Goal: Task Accomplishment & Management: Complete application form

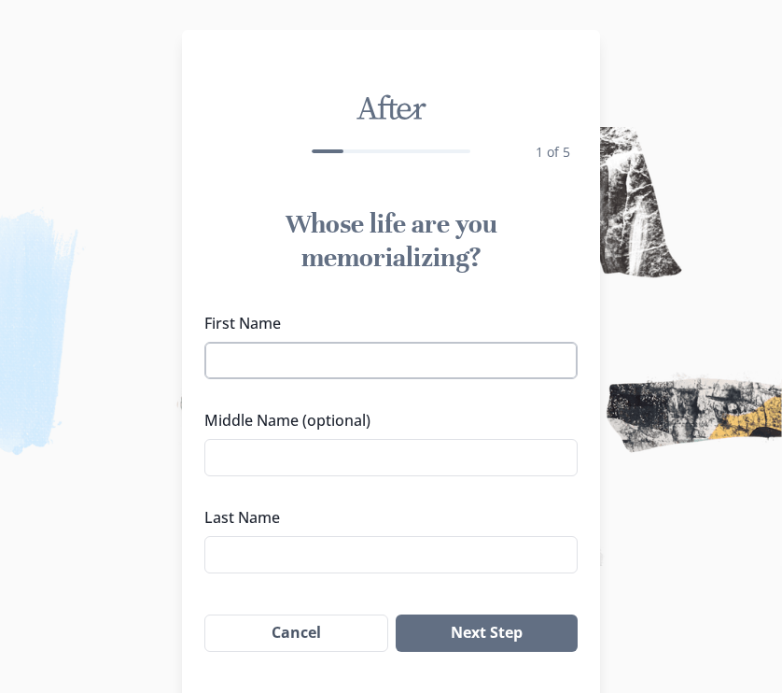
click at [290, 347] on input "First Name" at bounding box center [390, 360] width 373 height 37
type input "[PERSON_NAME]"
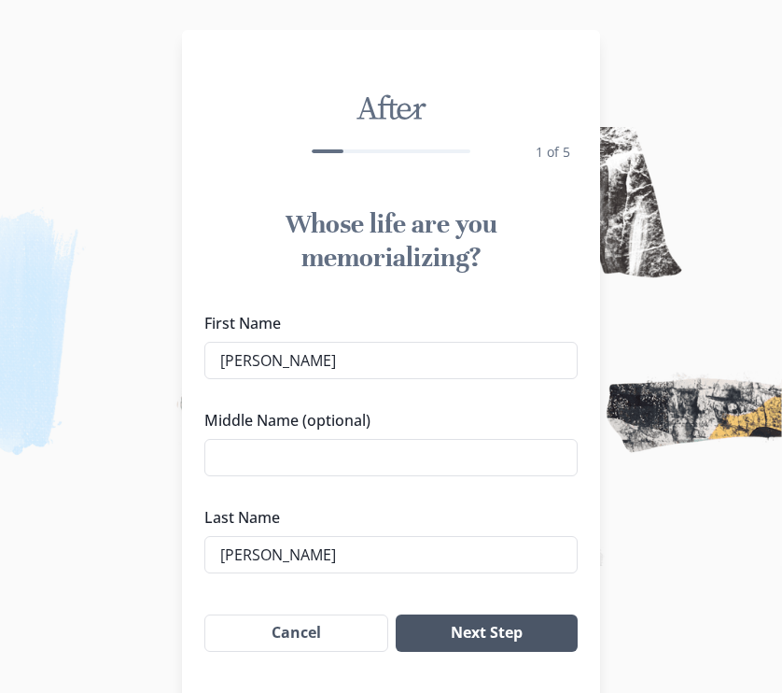
click at [511, 636] on button "Next Step" at bounding box center [487, 632] width 182 height 37
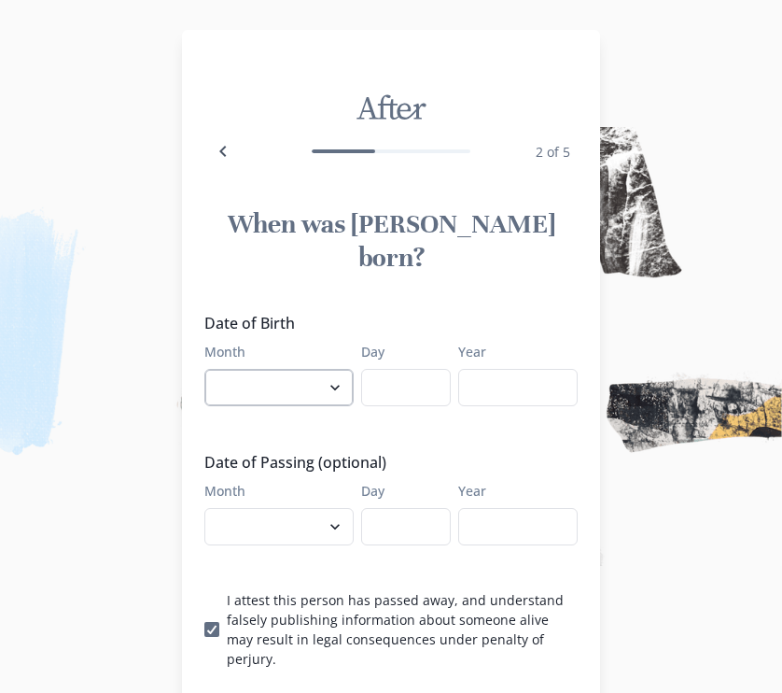
select select "10"
click at [394, 369] on input "Day" at bounding box center [406, 387] width 90 height 37
type input "13"
click at [530, 369] on input "Year" at bounding box center [517, 387] width 119 height 37
type input "1957"
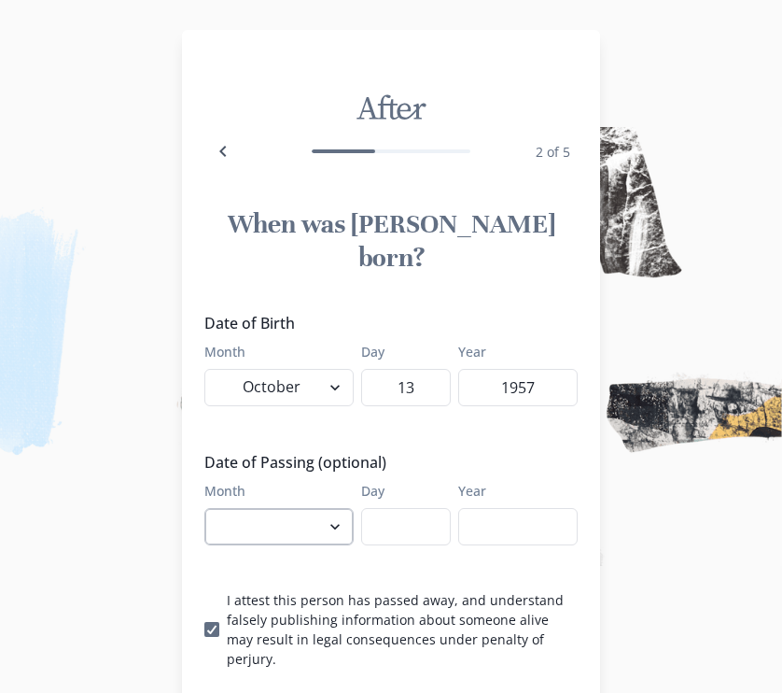
select select "9"
click at [414, 508] on input "Day" at bounding box center [406, 526] width 90 height 37
type input "22"
click at [555, 508] on input "Year" at bounding box center [517, 526] width 119 height 37
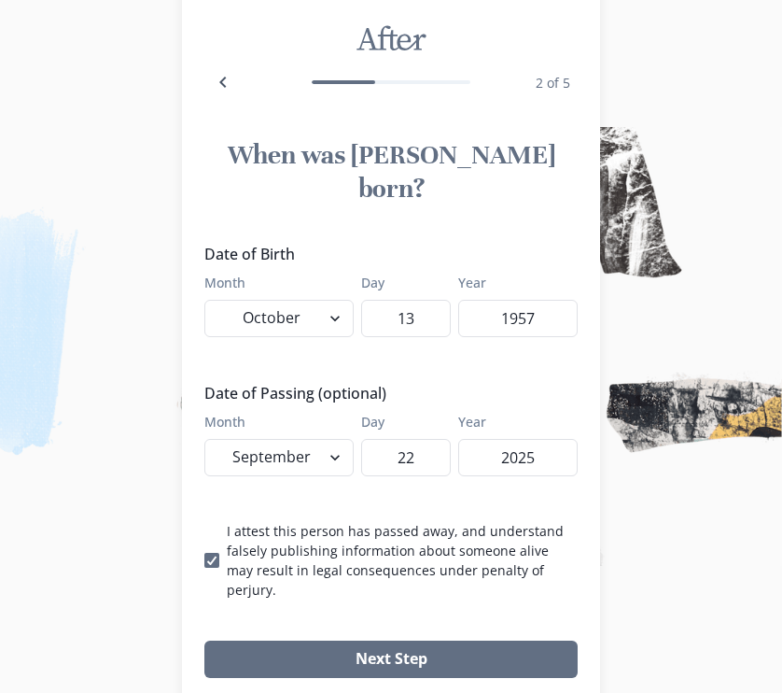
scroll to position [74, 0]
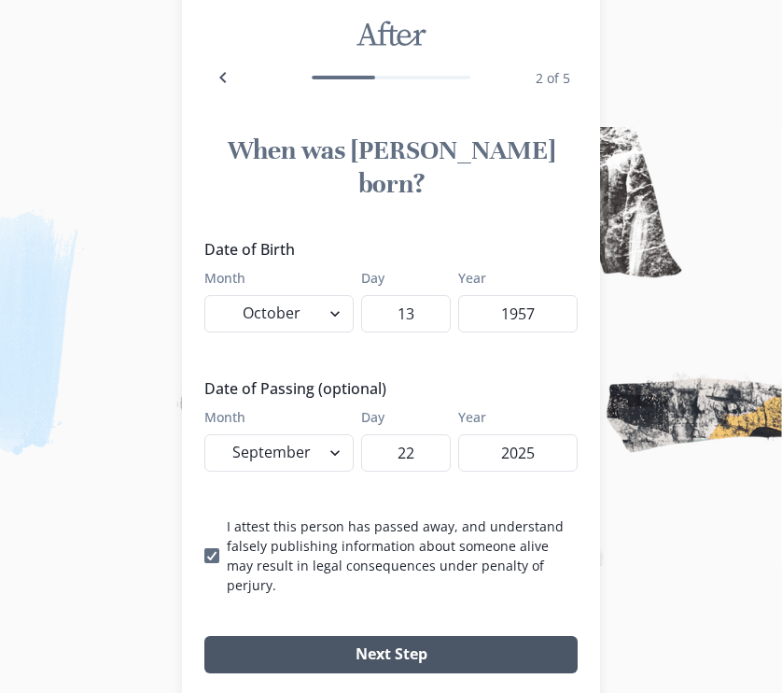
type input "2025"
click at [360, 636] on button "Next Step" at bounding box center [390, 654] width 373 height 37
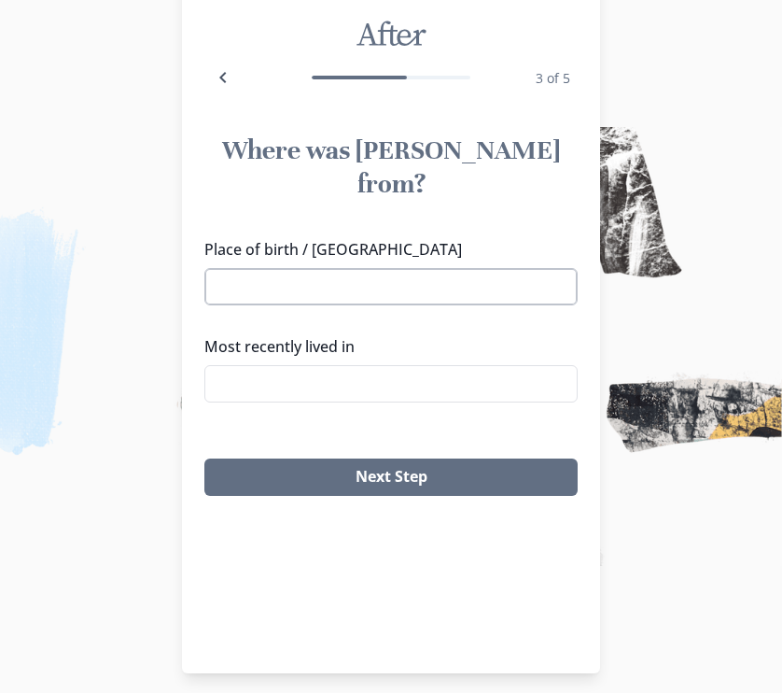
click at [400, 268] on input "Place of birth / [GEOGRAPHIC_DATA]" at bounding box center [390, 286] width 373 height 37
click at [366, 283] on li "[GEOGRAPHIC_DATA], [GEOGRAPHIC_DATA]" at bounding box center [398, 287] width 368 height 30
type input "[GEOGRAPHIC_DATA], [GEOGRAPHIC_DATA]"
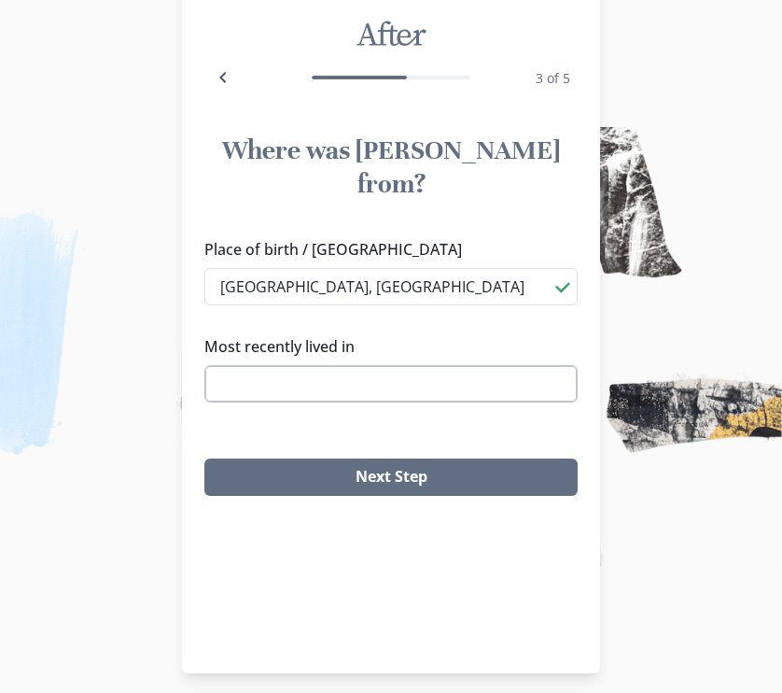
click at [352, 365] on input "Most recently lived in" at bounding box center [390, 383] width 373 height 37
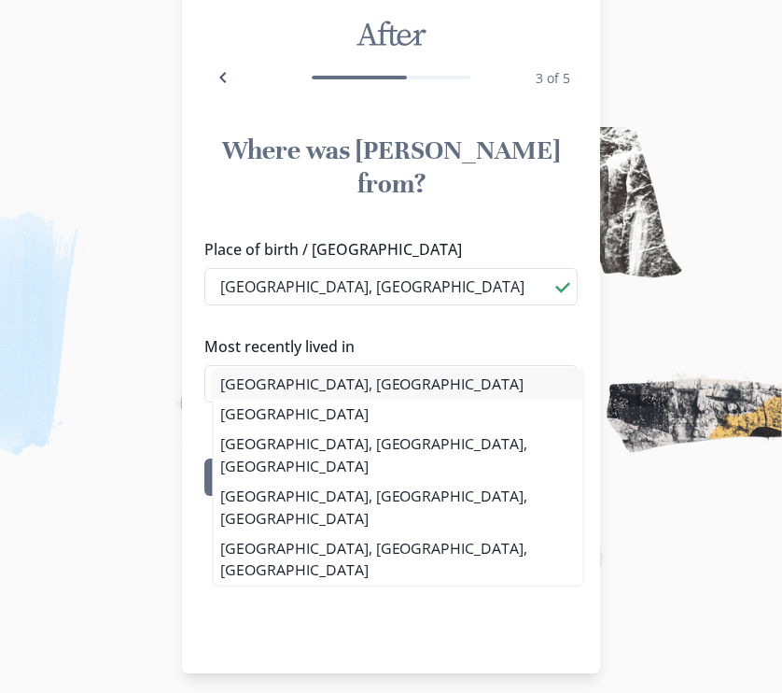
click at [292, 385] on li "[GEOGRAPHIC_DATA], [GEOGRAPHIC_DATA]" at bounding box center [398, 384] width 370 height 30
type input "[GEOGRAPHIC_DATA], [GEOGRAPHIC_DATA]"
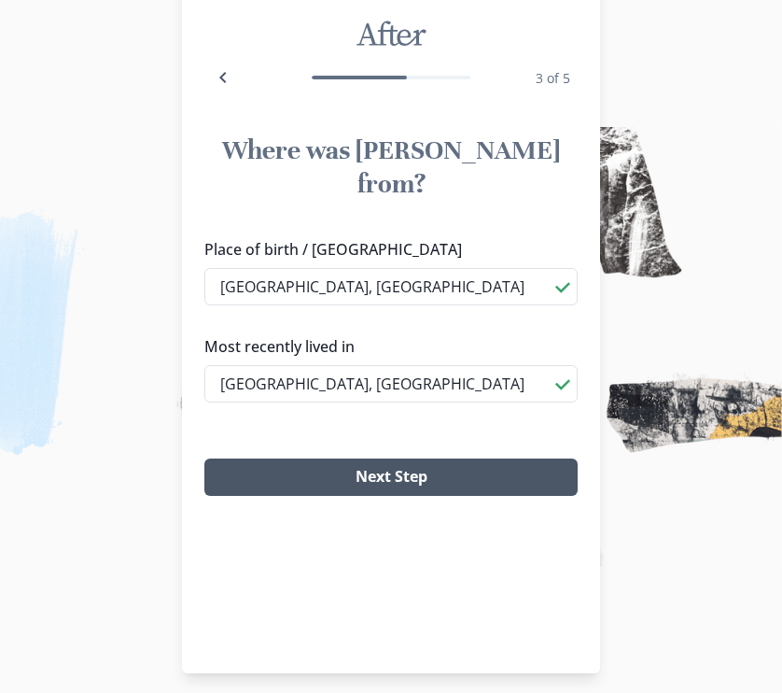
click at [378, 458] on button "Next Step" at bounding box center [390, 476] width 373 height 37
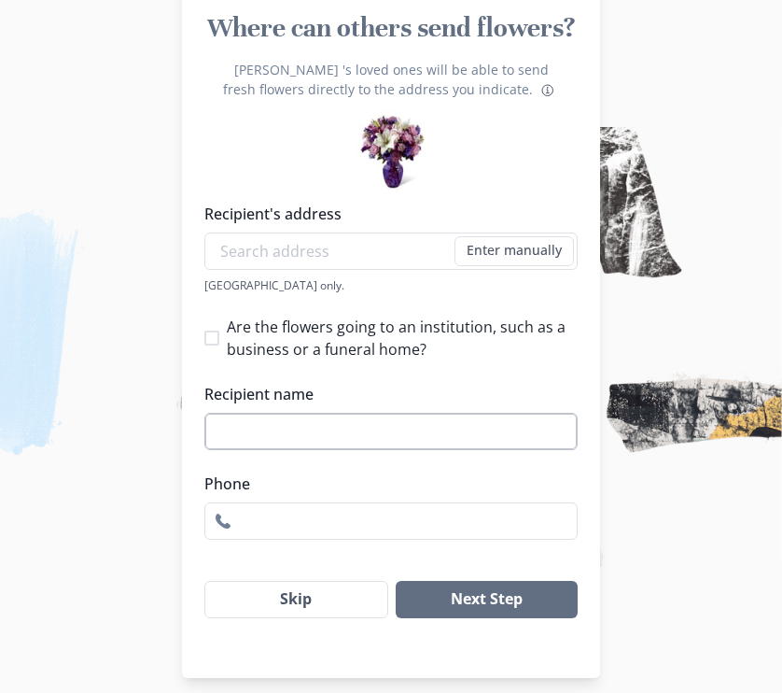
scroll to position [207, 3]
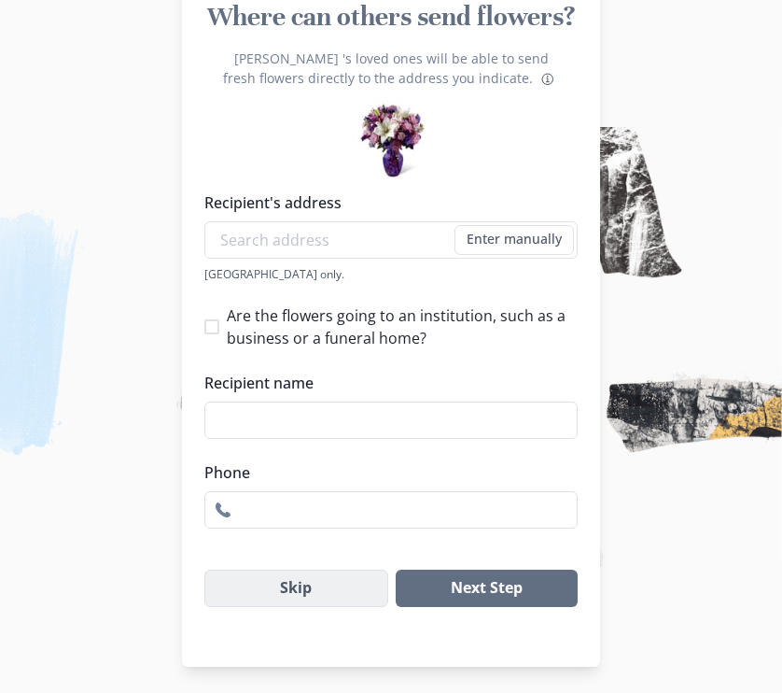
click at [344, 592] on button "Skip" at bounding box center [296, 587] width 184 height 37
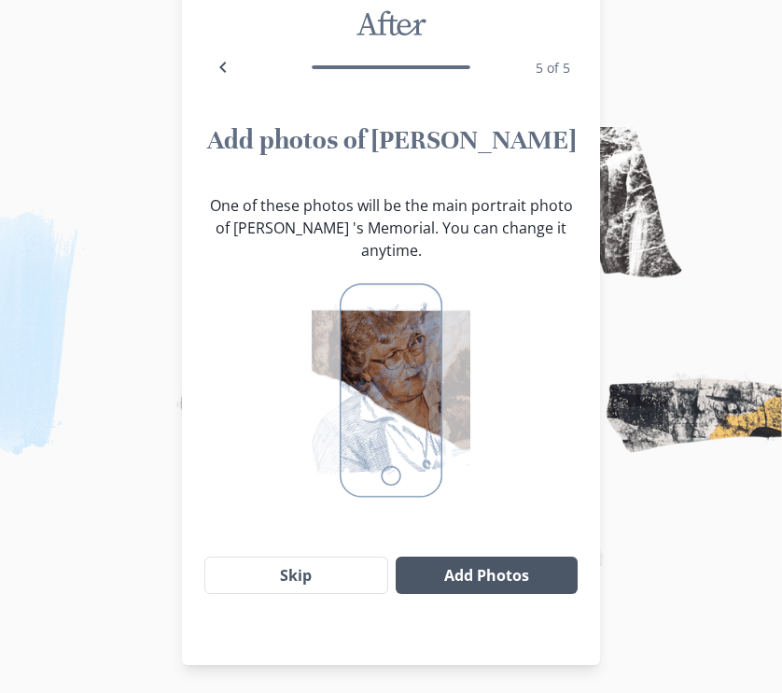
click at [493, 560] on button "Add Photos" at bounding box center [487, 574] width 182 height 37
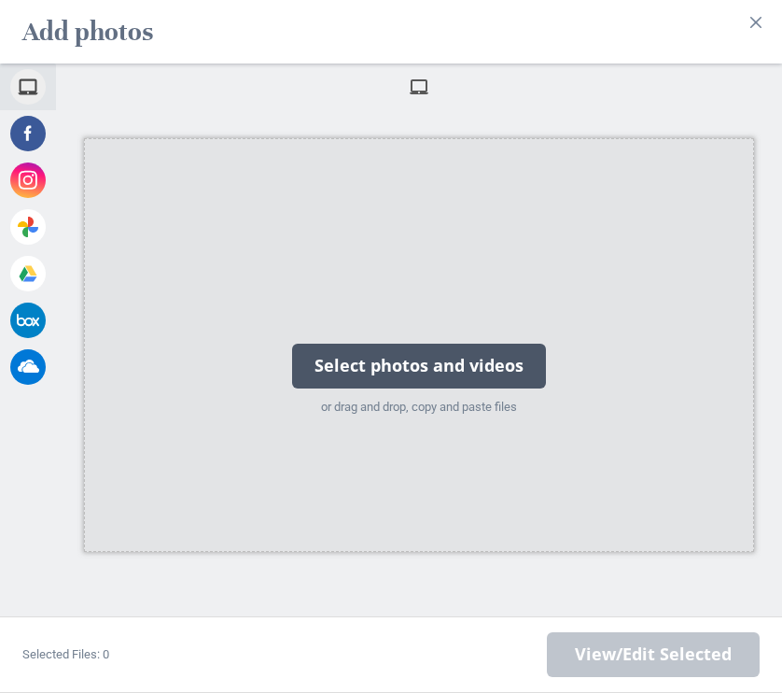
click at [329, 353] on div "Select photos and videos" at bounding box center [419, 366] width 254 height 45
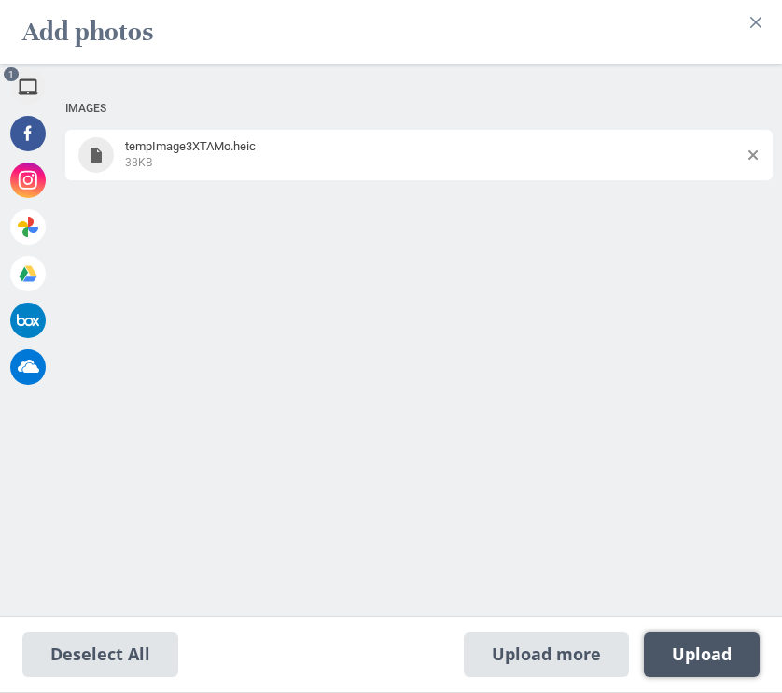
click at [688, 651] on span "Upload 1" at bounding box center [702, 654] width 60 height 21
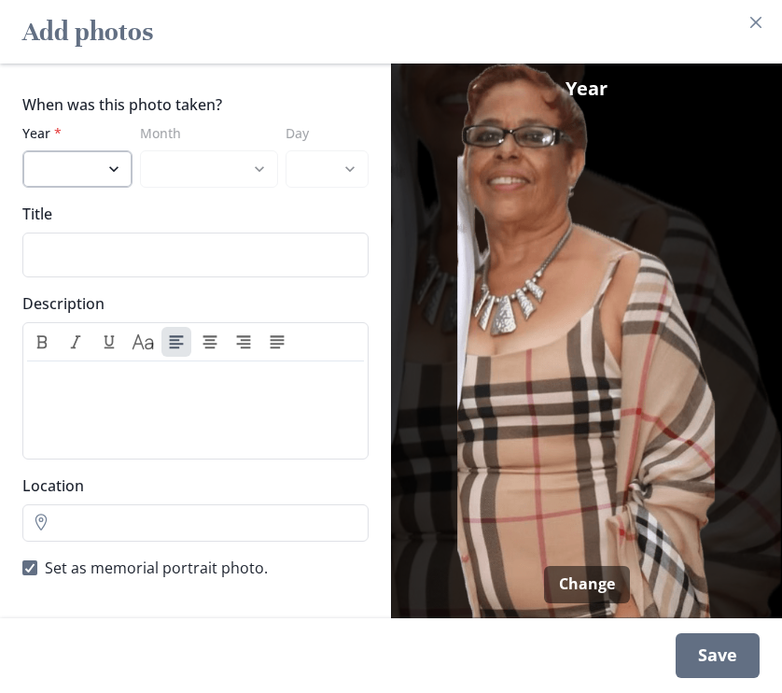
select select "2024"
click at [713, 663] on div "Save" at bounding box center [718, 655] width 84 height 45
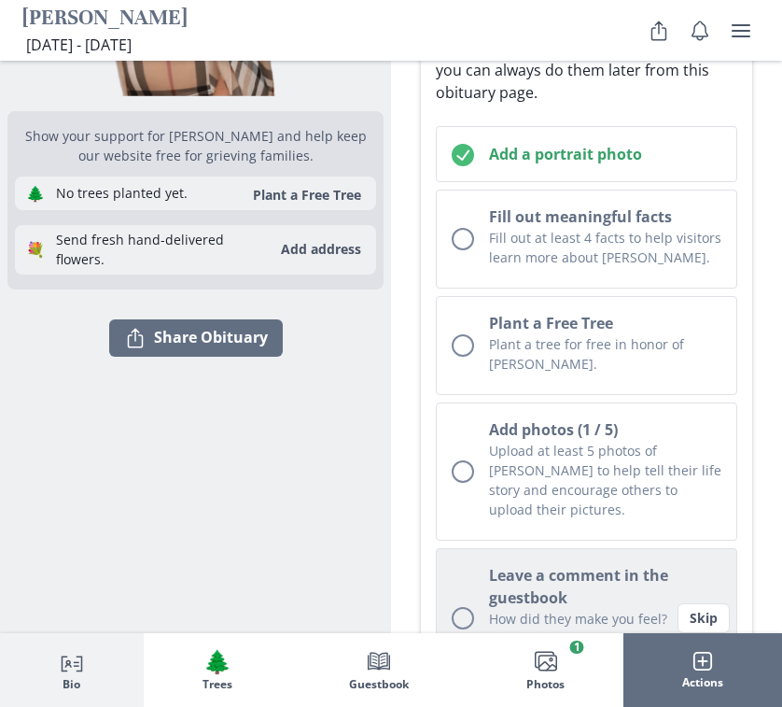
scroll to position [300, 0]
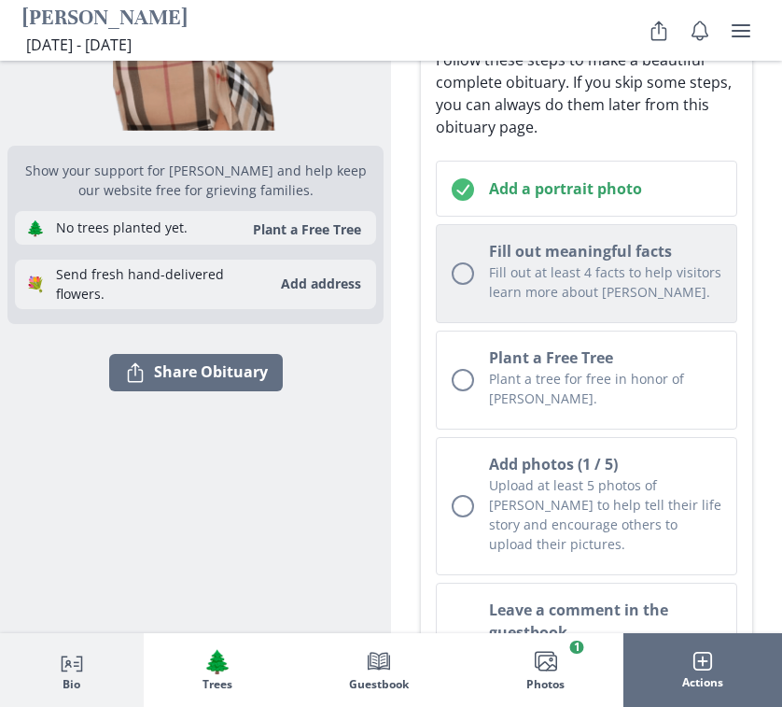
click at [527, 274] on p "Fill out at least 4 facts to help visitors learn more about [PERSON_NAME]." at bounding box center [605, 281] width 232 height 39
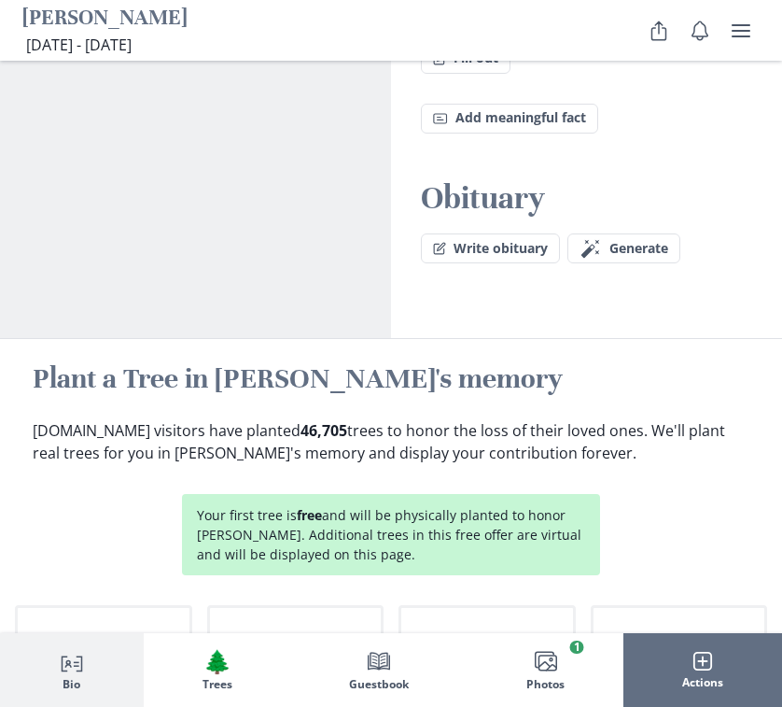
scroll to position [2324, 0]
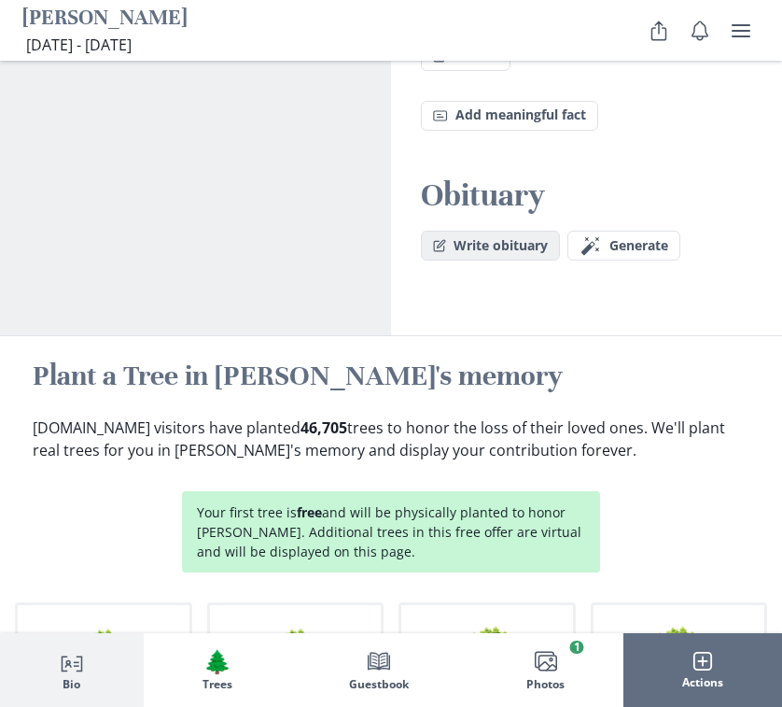
click at [485, 231] on button "Write obituary" at bounding box center [490, 246] width 139 height 30
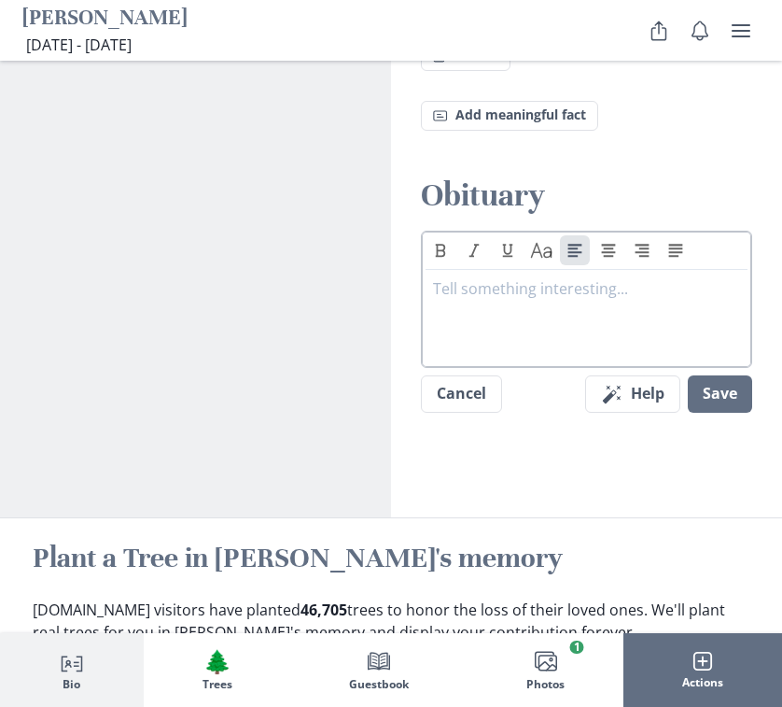
click at [517, 235] on div "Text Caps" at bounding box center [586, 299] width 331 height 137
click at [513, 277] on p at bounding box center [586, 288] width 307 height 22
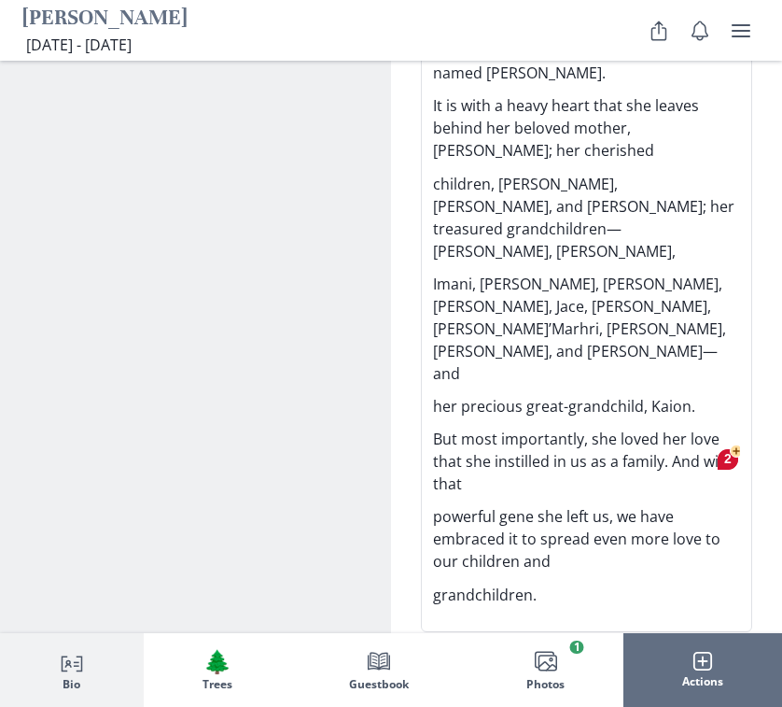
scroll to position [3409, 0]
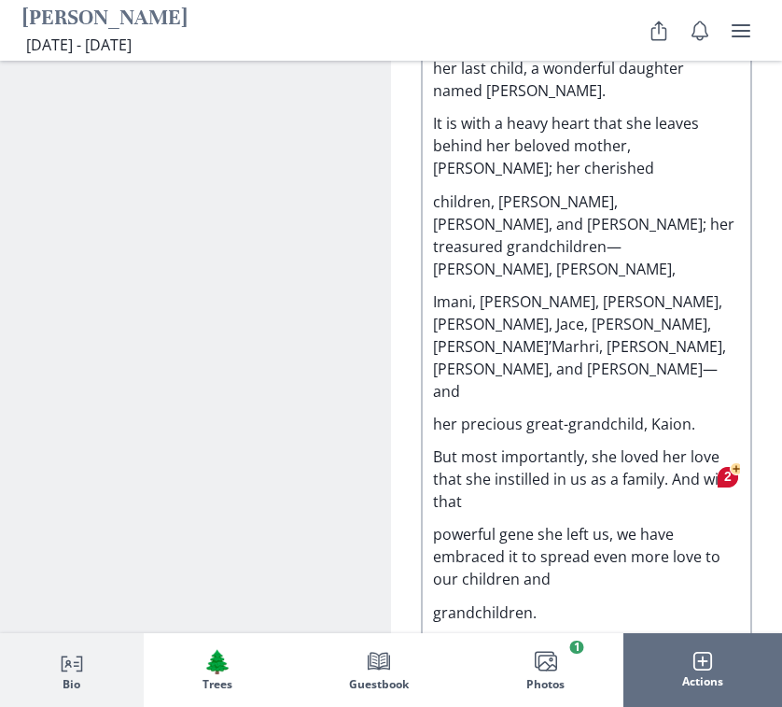
click at [433, 523] on p "powerful gene she left us, we have embraced it to spread even more love to our …" at bounding box center [586, 556] width 307 height 67
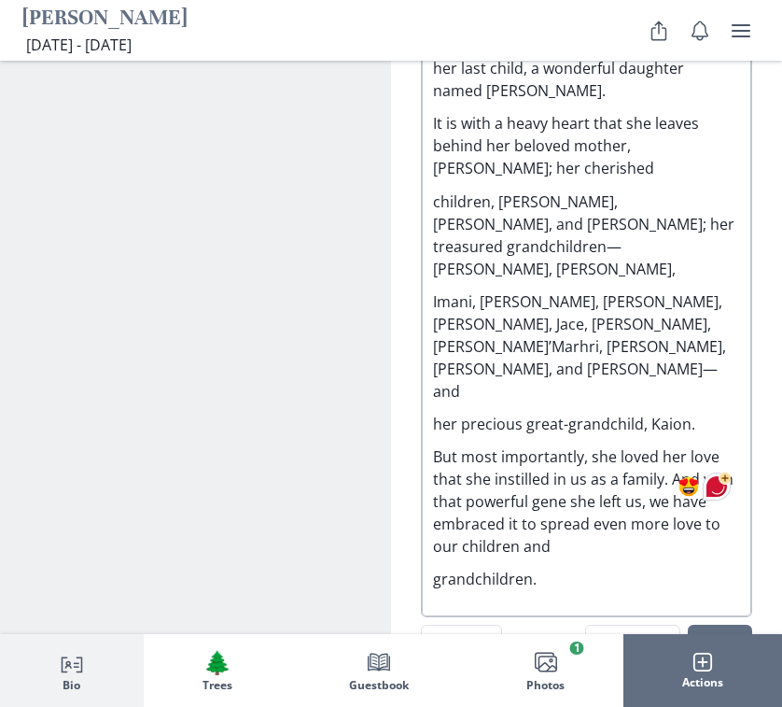
click at [435, 413] on p "her precious great-grandchild, Kaion." at bounding box center [586, 424] width 307 height 22
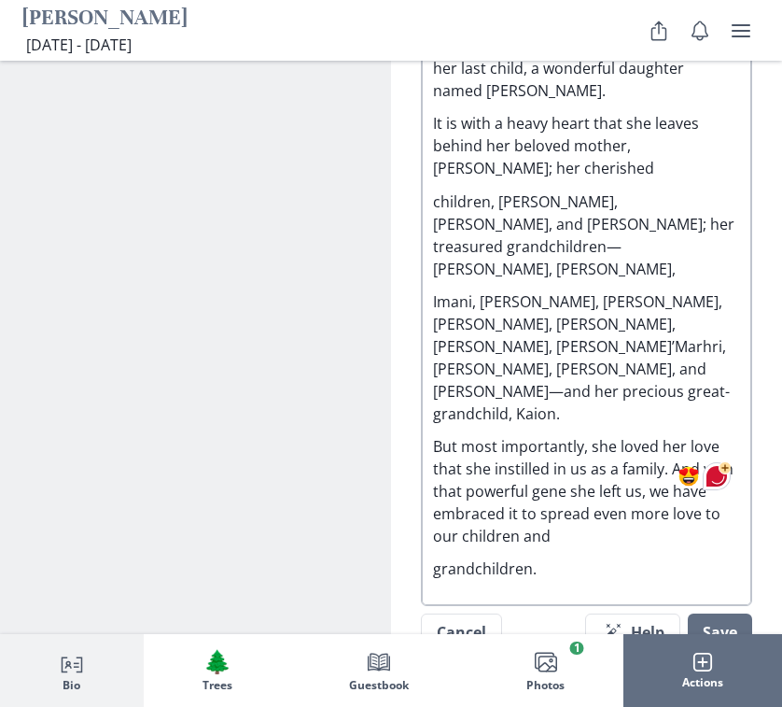
click at [452, 290] on p "Imani, [PERSON_NAME], [PERSON_NAME], [PERSON_NAME], [PERSON_NAME], [PERSON_NAME…" at bounding box center [586, 357] width 307 height 134
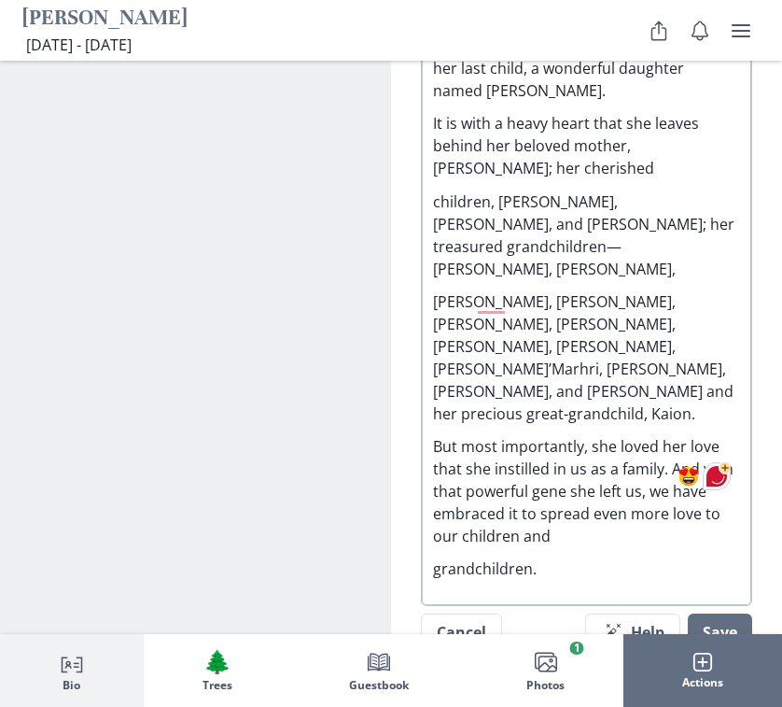
click at [438, 190] on p "children, [PERSON_NAME], [PERSON_NAME], and [PERSON_NAME]; her treasured grandc…" at bounding box center [586, 235] width 307 height 90
click at [436, 290] on p "[PERSON_NAME], [PERSON_NAME], [PERSON_NAME], [PERSON_NAME], [PERSON_NAME], [PER…" at bounding box center [586, 357] width 307 height 134
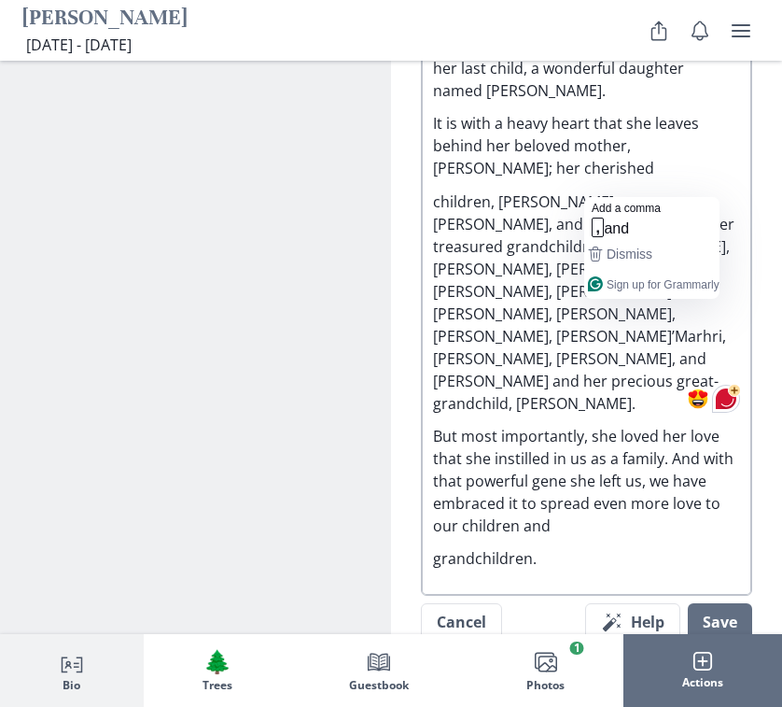
click at [608, 193] on p "children, [PERSON_NAME], [PERSON_NAME], and [PERSON_NAME]; her treasured grandc…" at bounding box center [586, 302] width 307 height 224
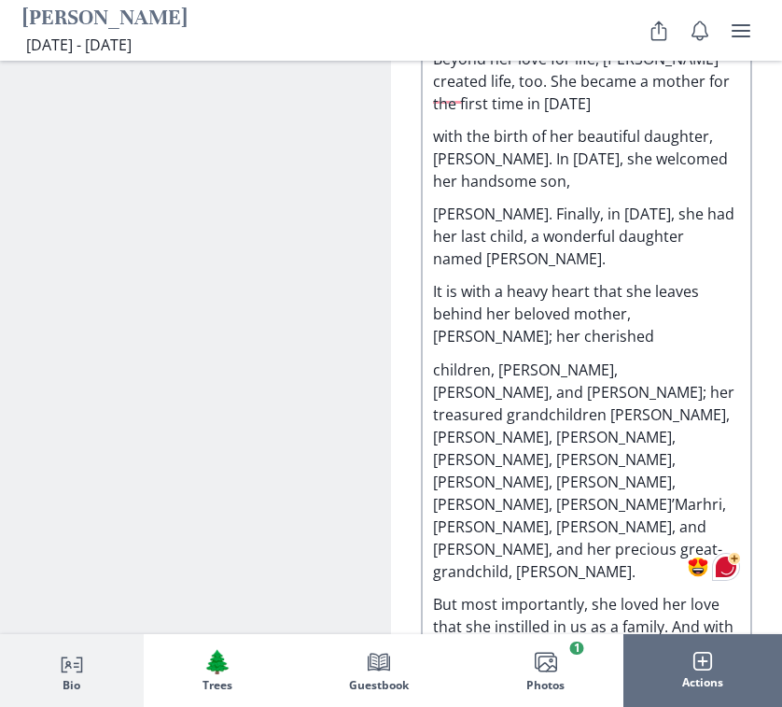
scroll to position [3201, 0]
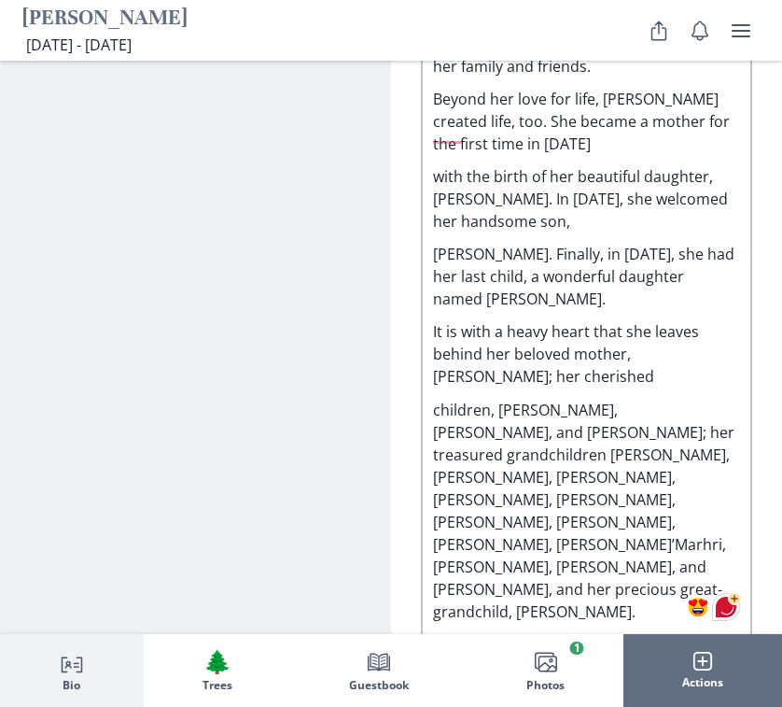
click at [436, 399] on p "children, [PERSON_NAME], [PERSON_NAME], and [PERSON_NAME]; her treasured grandc…" at bounding box center [586, 511] width 307 height 224
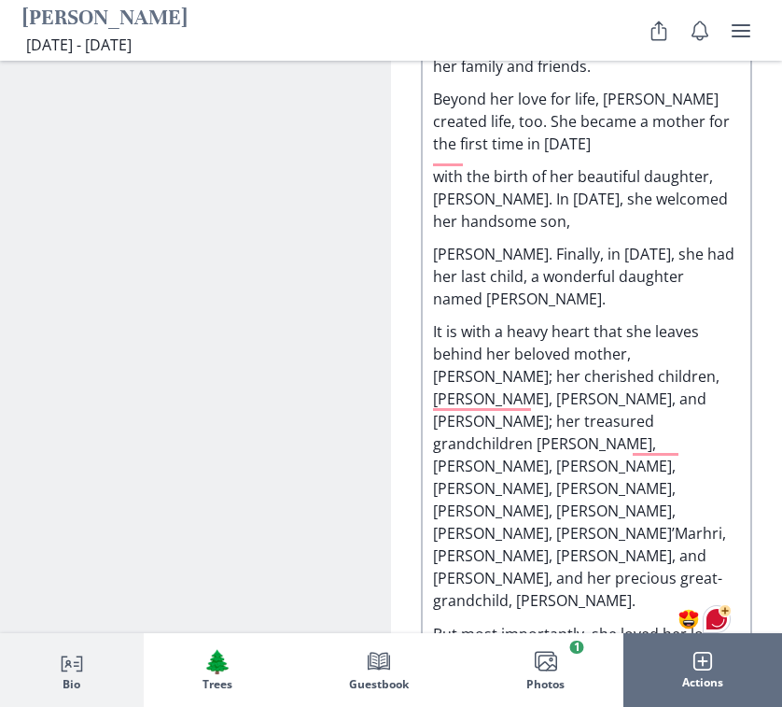
click at [495, 98] on div "[PERSON_NAME] Obituary Edited It is with great sadness that we announce the dea…" at bounding box center [586, 84] width 307 height 1367
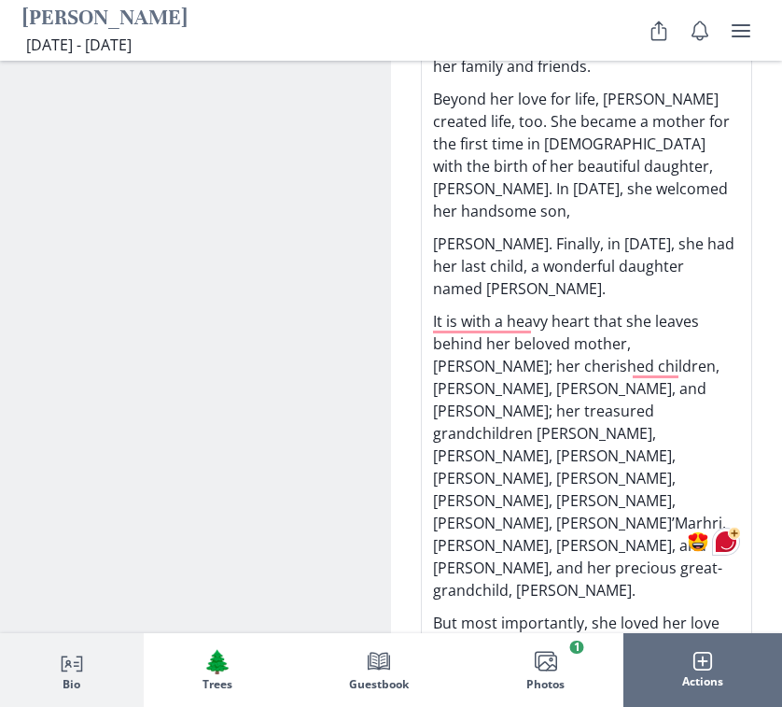
scroll to position [3187, 0]
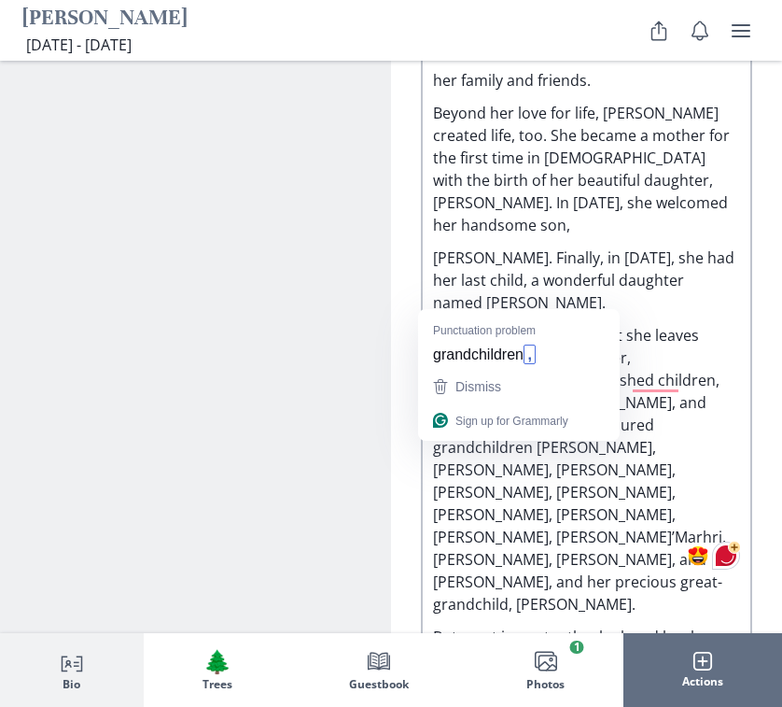
click at [435, 324] on p "It is with a heavy heart that she leaves behind her beloved mother, [PERSON_NAM…" at bounding box center [586, 469] width 307 height 291
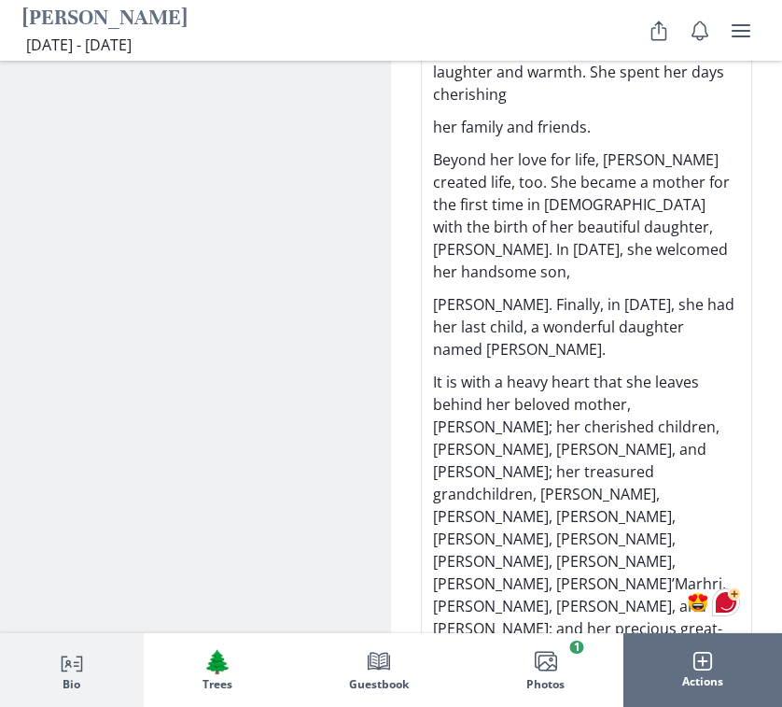
scroll to position [3133, 0]
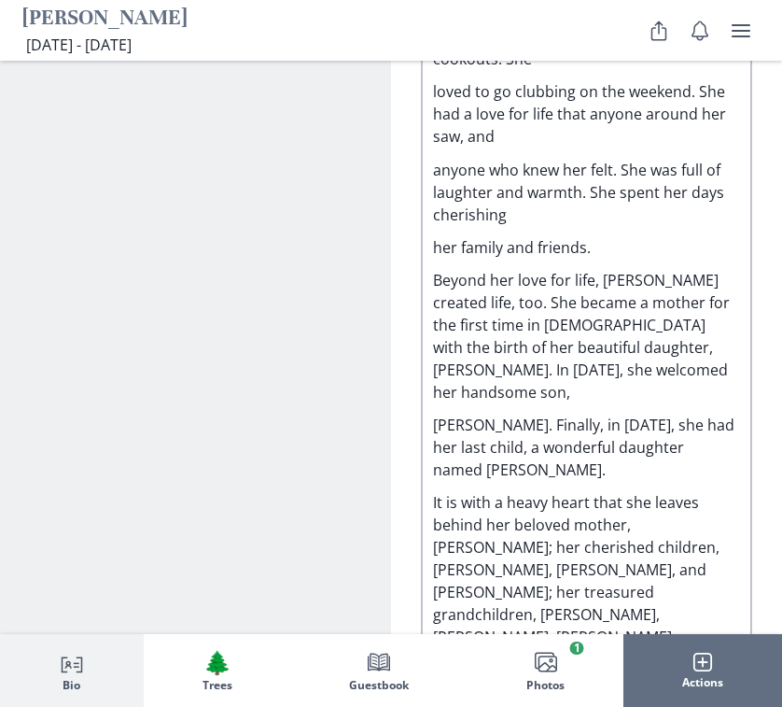
scroll to position [3015, 0]
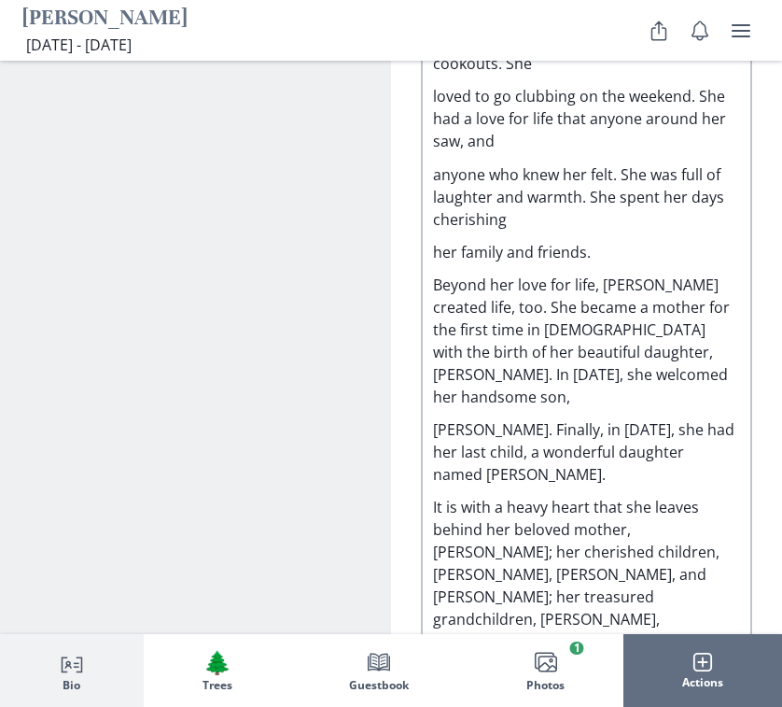
click at [433, 418] on p "[PERSON_NAME]. Finally, in [DATE], she had her last child, a wonderful daughter…" at bounding box center [586, 451] width 307 height 67
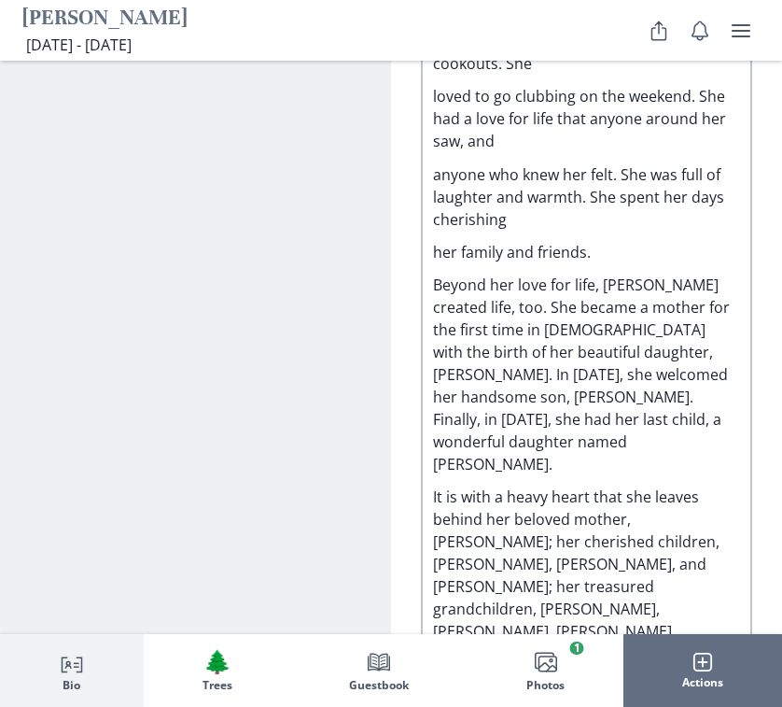
click at [435, 241] on p "her family and friends." at bounding box center [586, 252] width 307 height 22
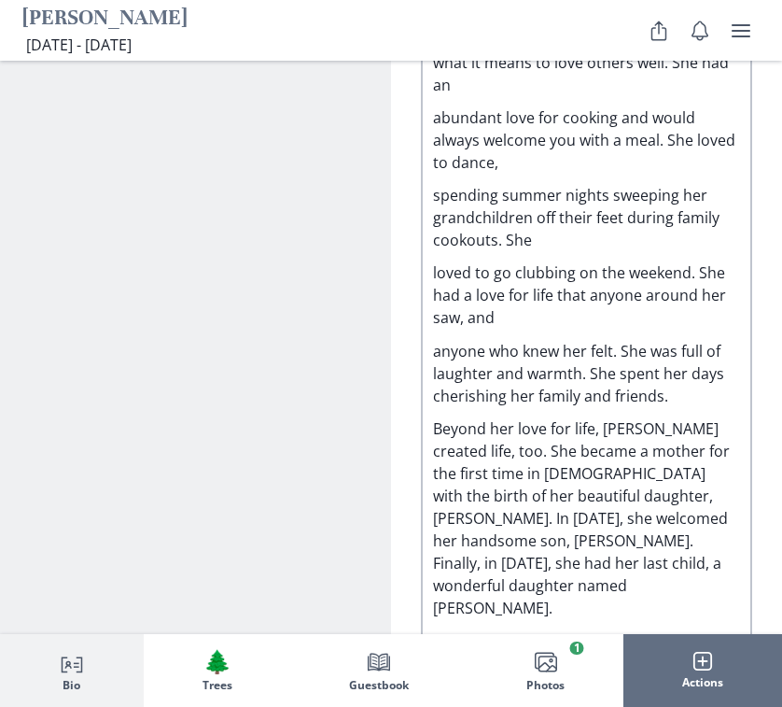
scroll to position [2810, 0]
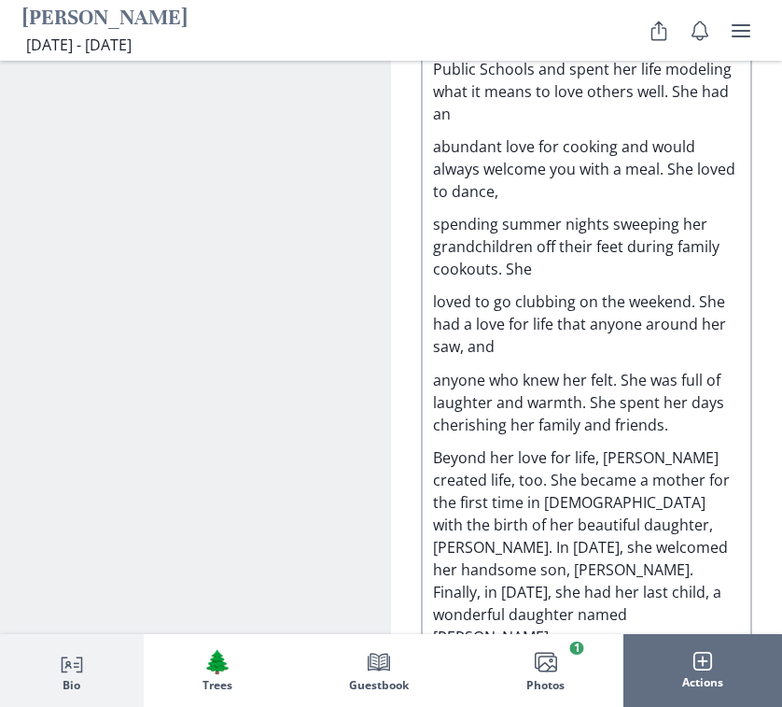
click at [437, 369] on p "anyone who knew her felt. She was full of laughter and warmth. She spent her da…" at bounding box center [586, 402] width 307 height 67
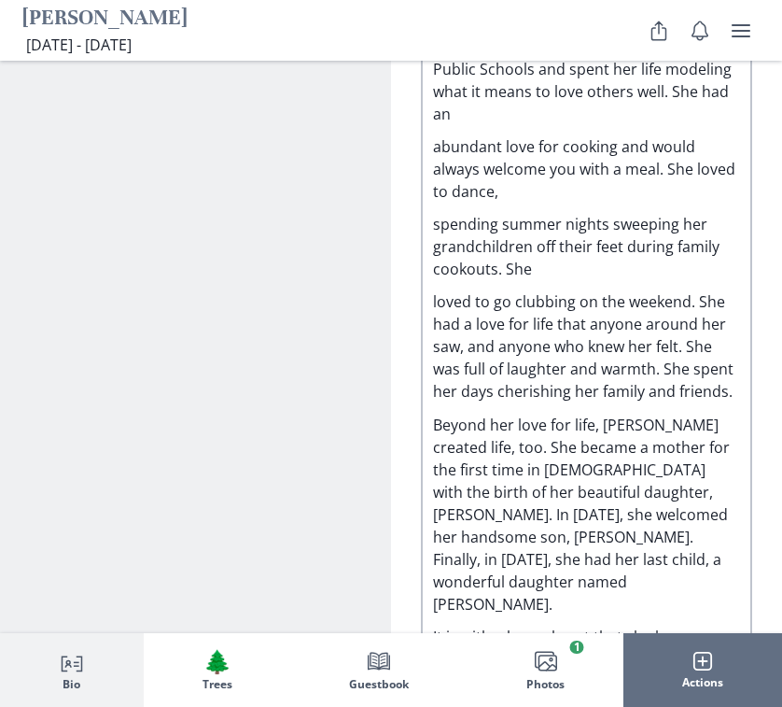
click at [435, 290] on p "loved to go clubbing on the weekend. She had a love for life that anyone around…" at bounding box center [586, 346] width 307 height 112
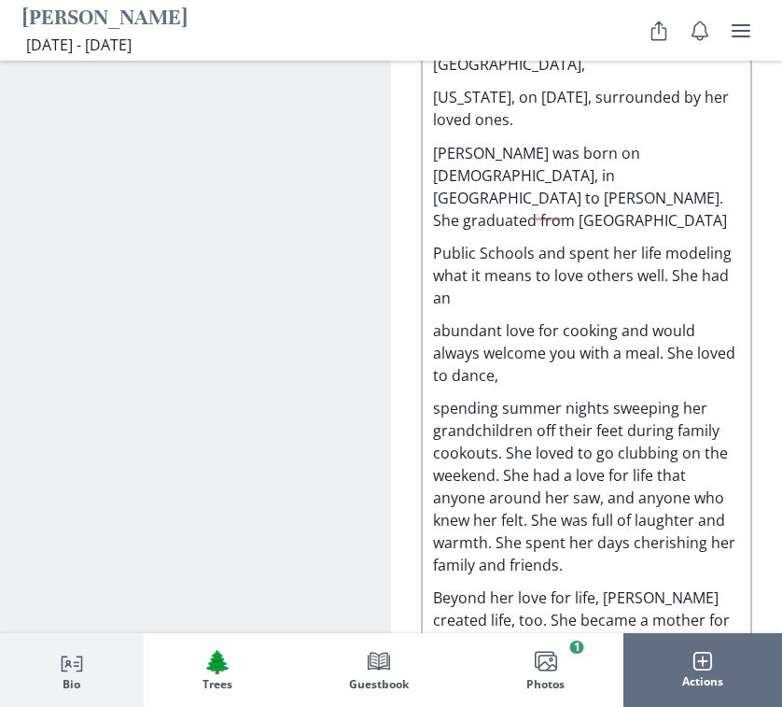
scroll to position [2605, 0]
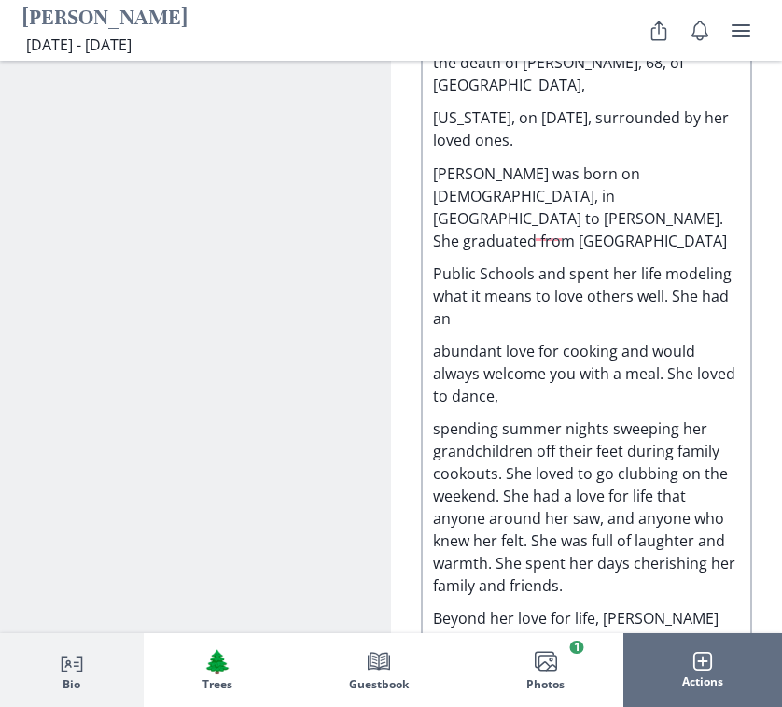
click at [435, 417] on p "spending summer nights sweeping her grandchildren off their feet during family …" at bounding box center [586, 506] width 307 height 179
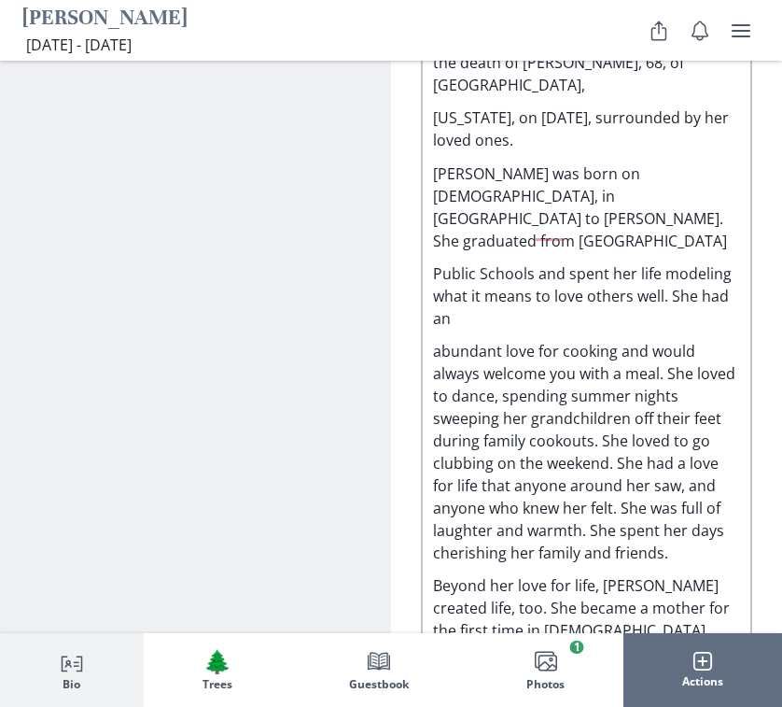
click at [433, 340] on p "abundant love for cooking and would always welcome you with a meal. She loved t…" at bounding box center [586, 452] width 307 height 224
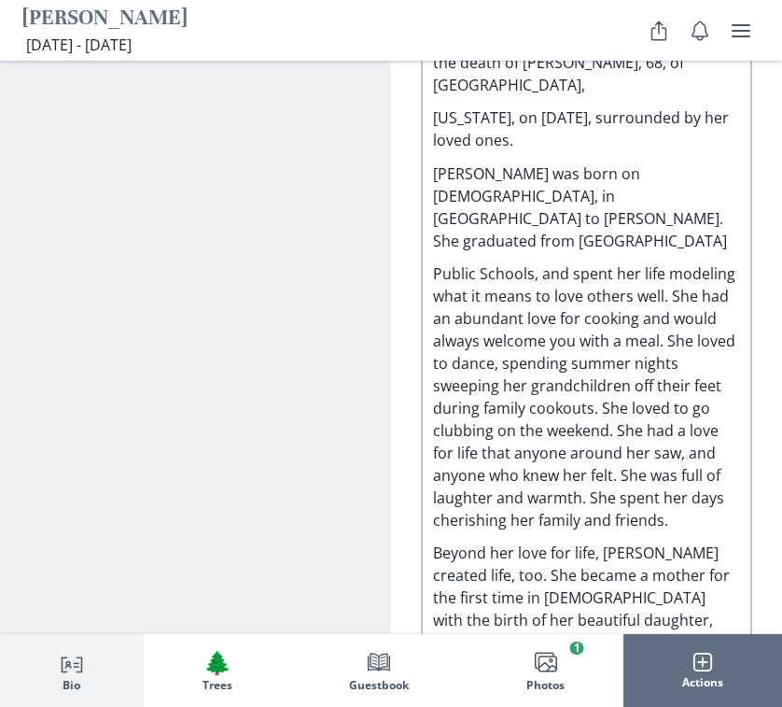
click at [436, 262] on p "Public Schools, and spent her life modeling what it means to love others well. …" at bounding box center [586, 396] width 307 height 269
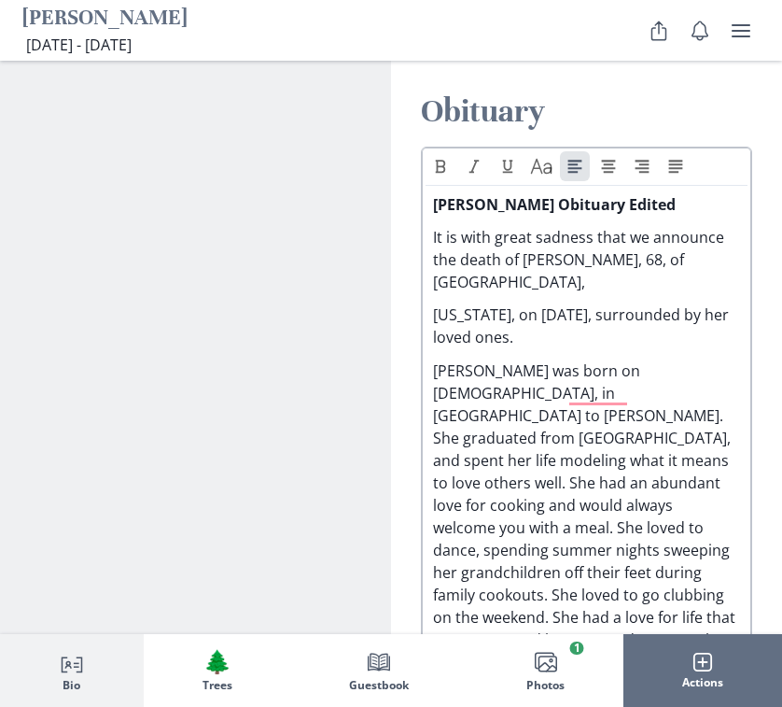
scroll to position [2404, 0]
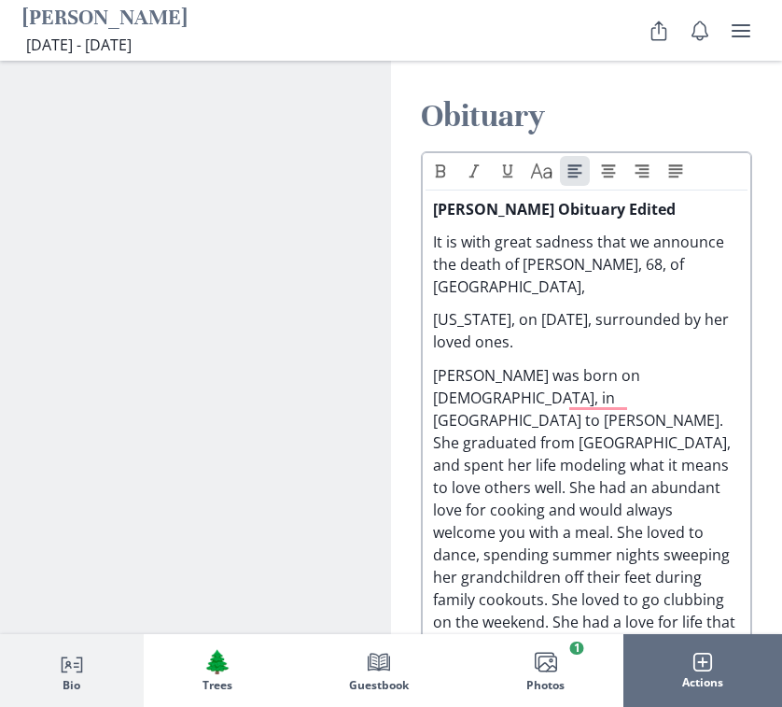
click at [435, 308] on p "[US_STATE], on [DATE], surrounded by her loved ones." at bounding box center [586, 330] width 307 height 45
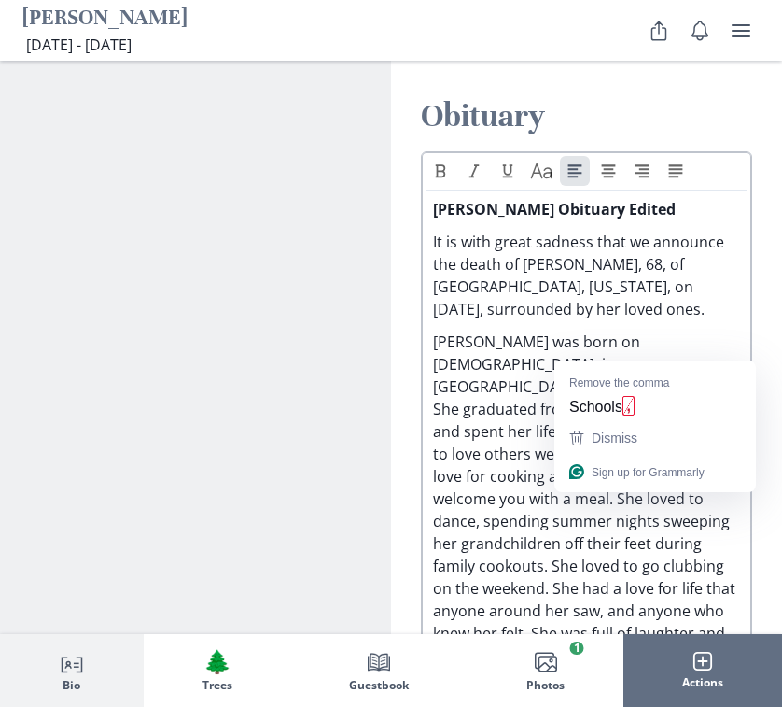
click at [580, 353] on p "[PERSON_NAME] was born on [DEMOGRAPHIC_DATA], in [GEOGRAPHIC_DATA] to [PERSON_N…" at bounding box center [586, 509] width 307 height 358
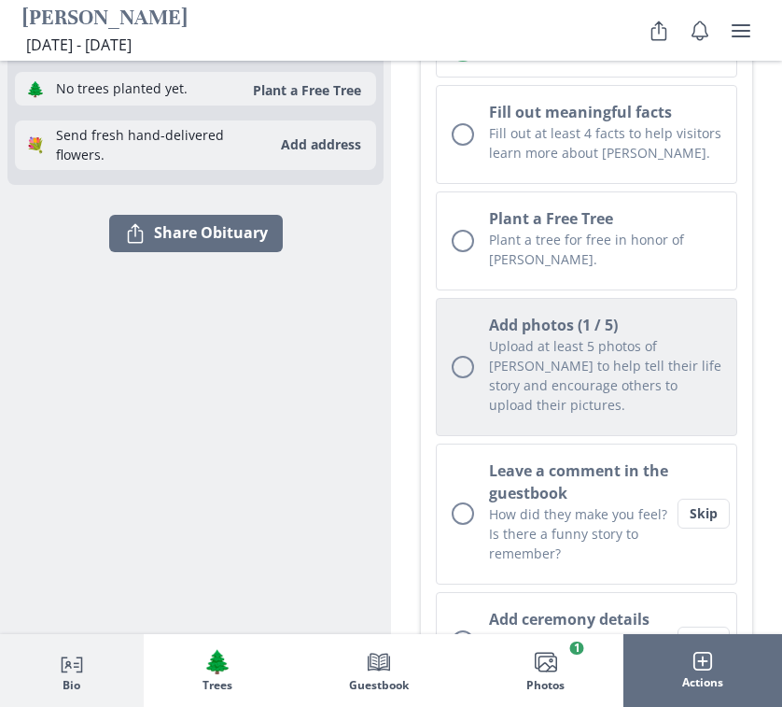
scroll to position [435, 0]
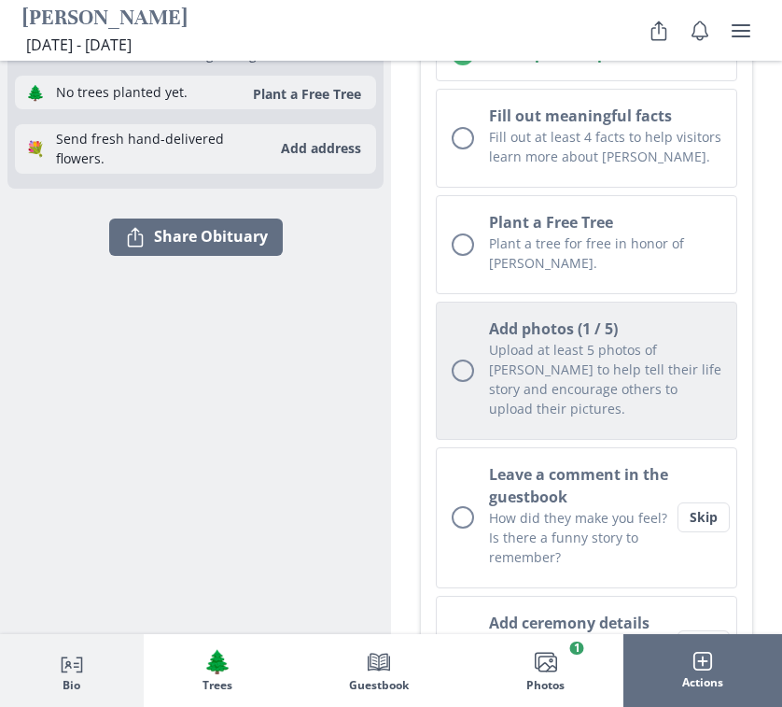
click at [550, 362] on p "Upload at least 5 photos of [PERSON_NAME] to help tell their life story and enc…" at bounding box center [605, 379] width 232 height 78
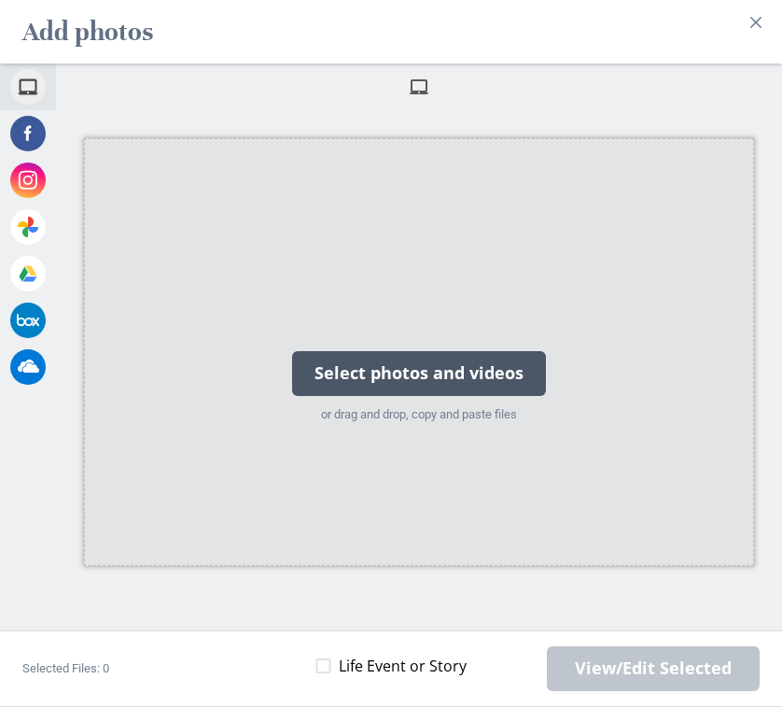
click at [413, 362] on div "Select photos and videos" at bounding box center [419, 373] width 254 height 45
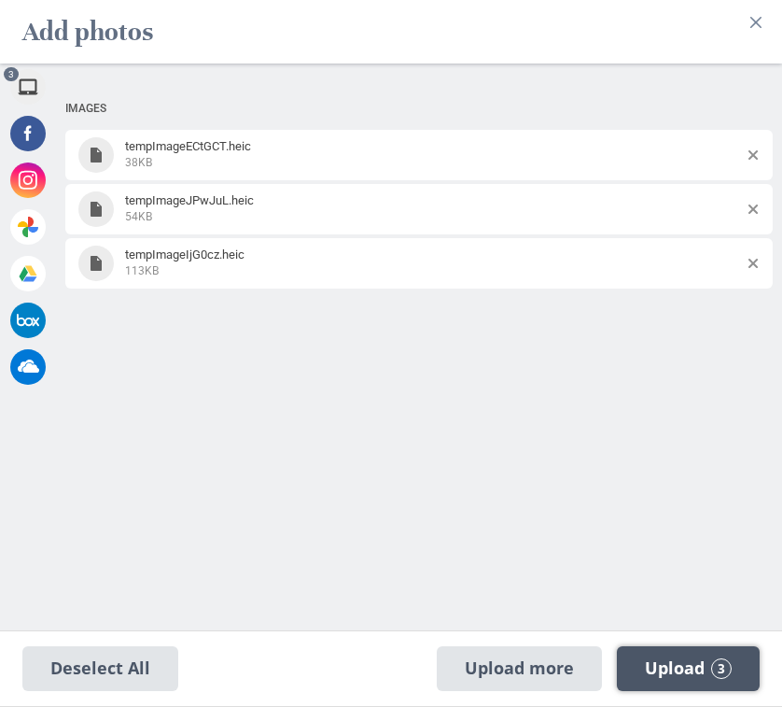
click at [732, 662] on span "3" at bounding box center [721, 668] width 21 height 21
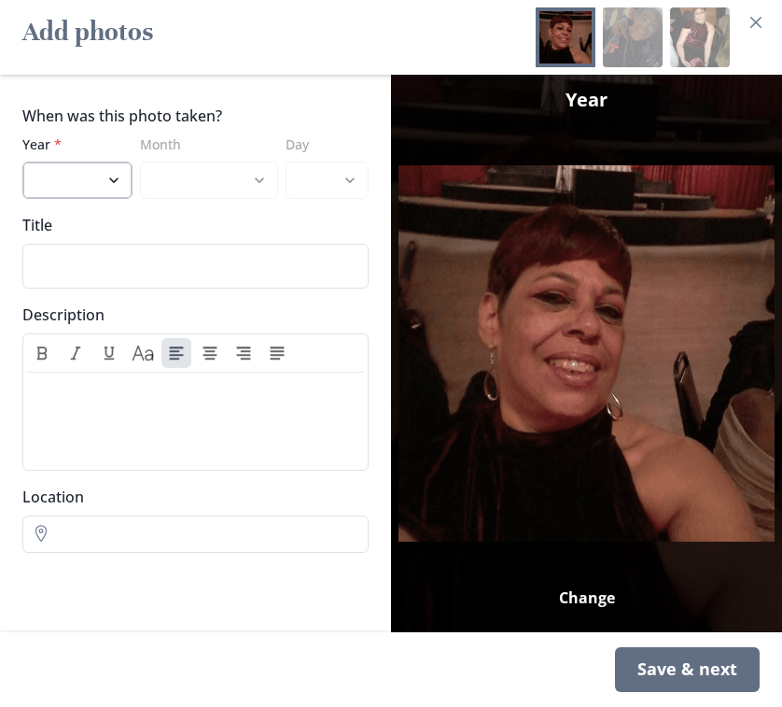
select select "2019"
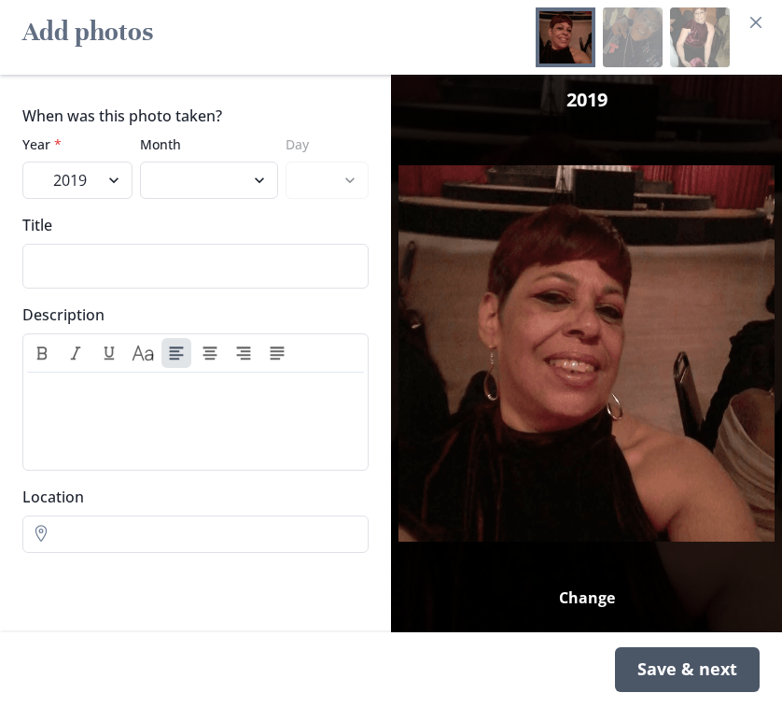
click at [690, 668] on div "Save & next" at bounding box center [687, 669] width 145 height 45
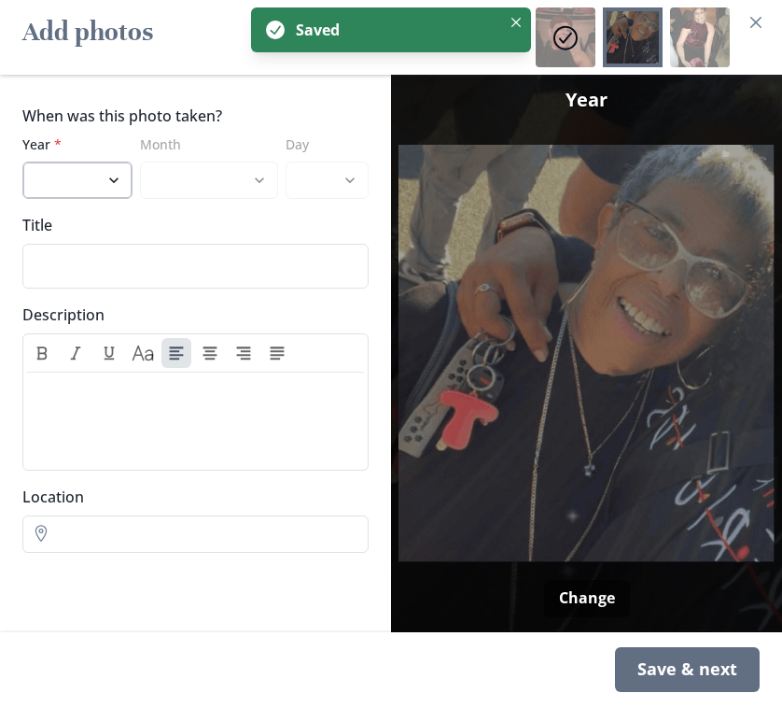
select select "2025"
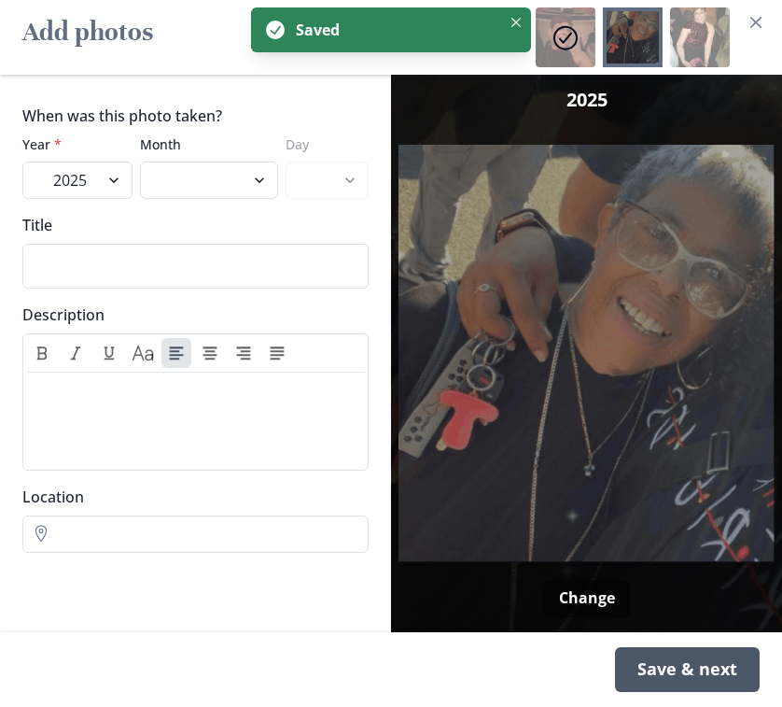
click at [679, 675] on div "Save & next" at bounding box center [687, 669] width 145 height 45
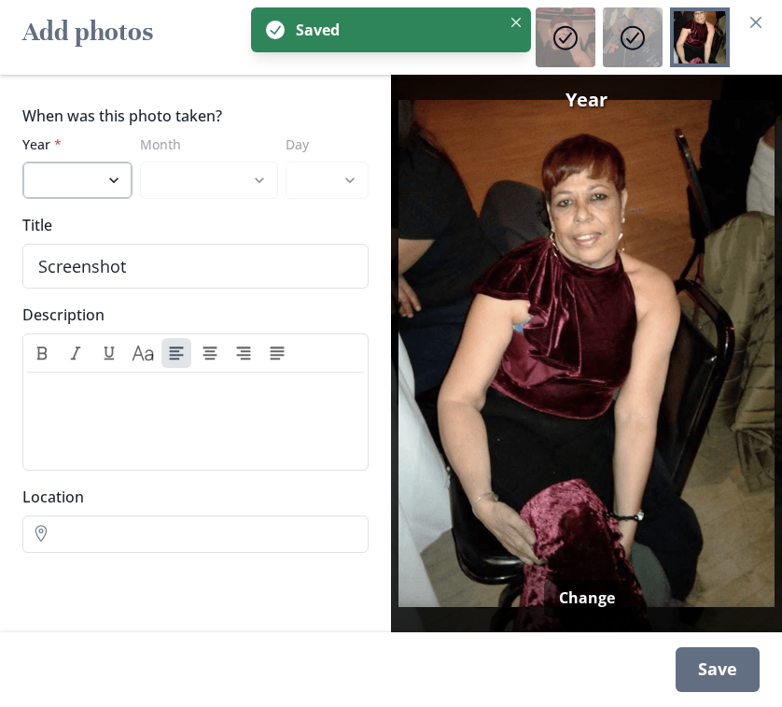
select select "2023"
click at [713, 671] on div "Save" at bounding box center [718, 669] width 84 height 45
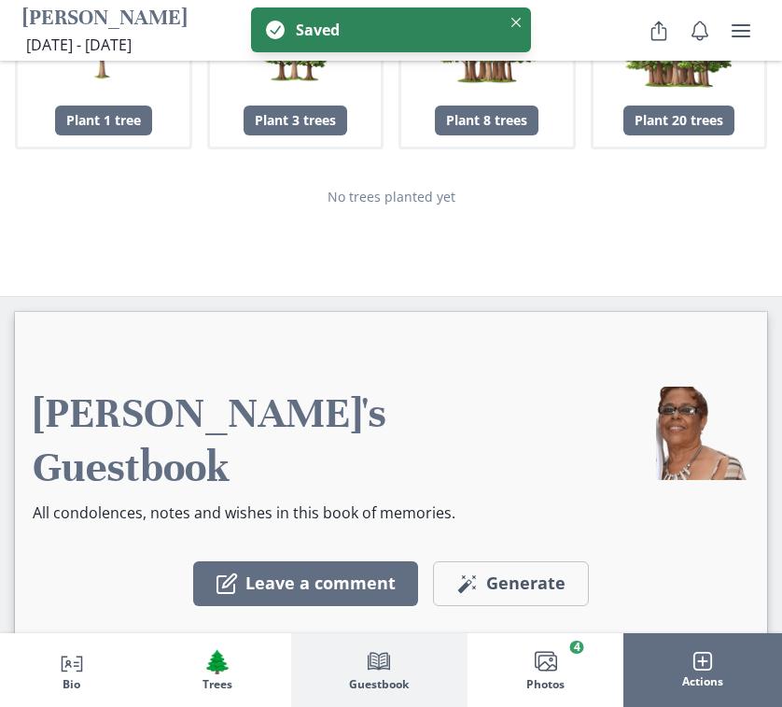
scroll to position [4196, 0]
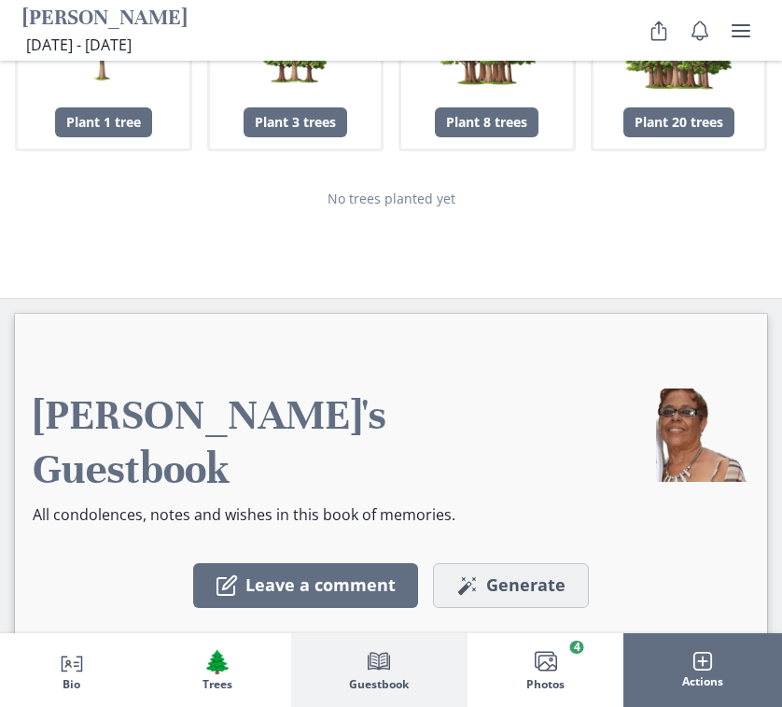
click at [492, 575] on span "Generate" at bounding box center [525, 585] width 79 height 21
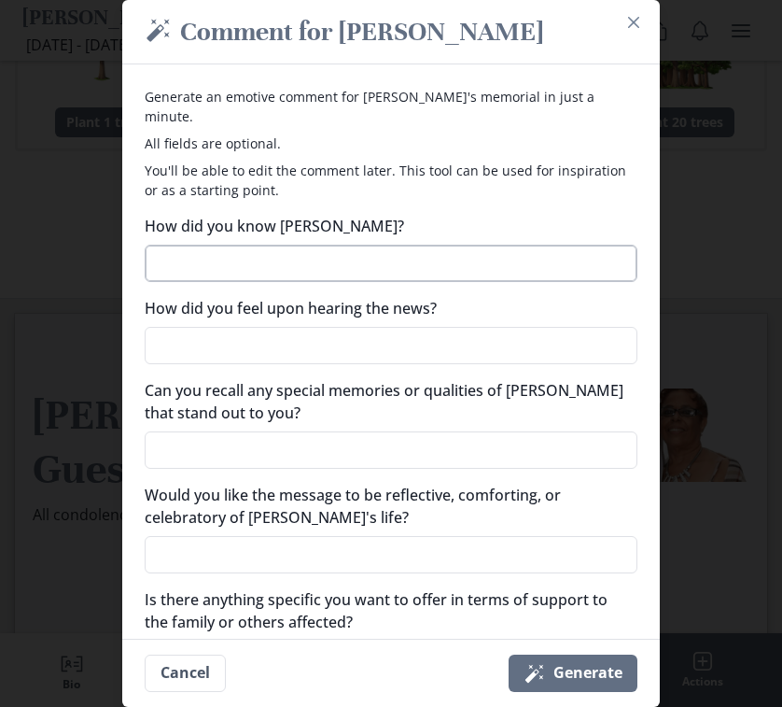
click at [294, 245] on textarea "How did you know [PERSON_NAME]?" at bounding box center [391, 263] width 493 height 37
type textarea "d"
type textarea "x"
type textarea "da"
type textarea "x"
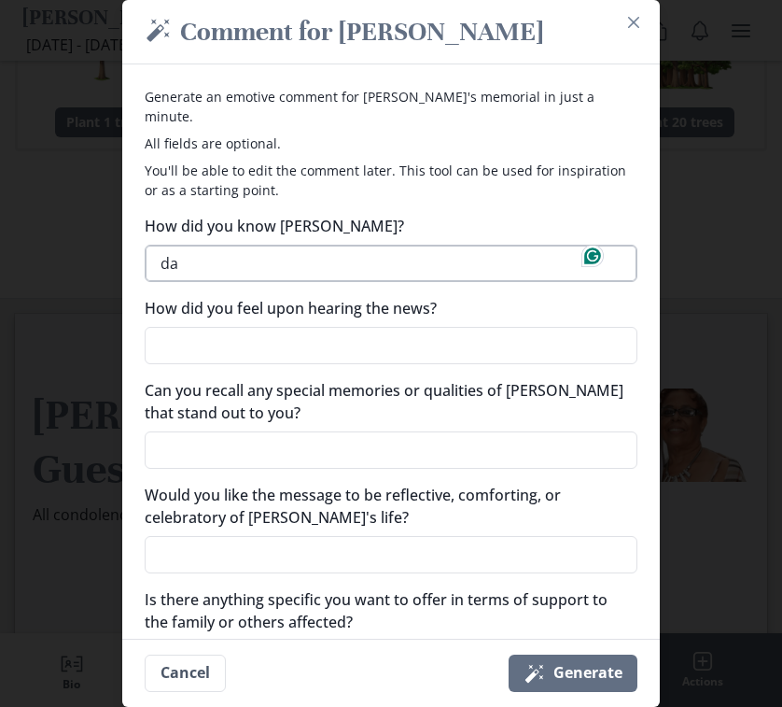
type textarea "dau"
type textarea "x"
type textarea "daug"
type textarea "x"
type textarea "daugh"
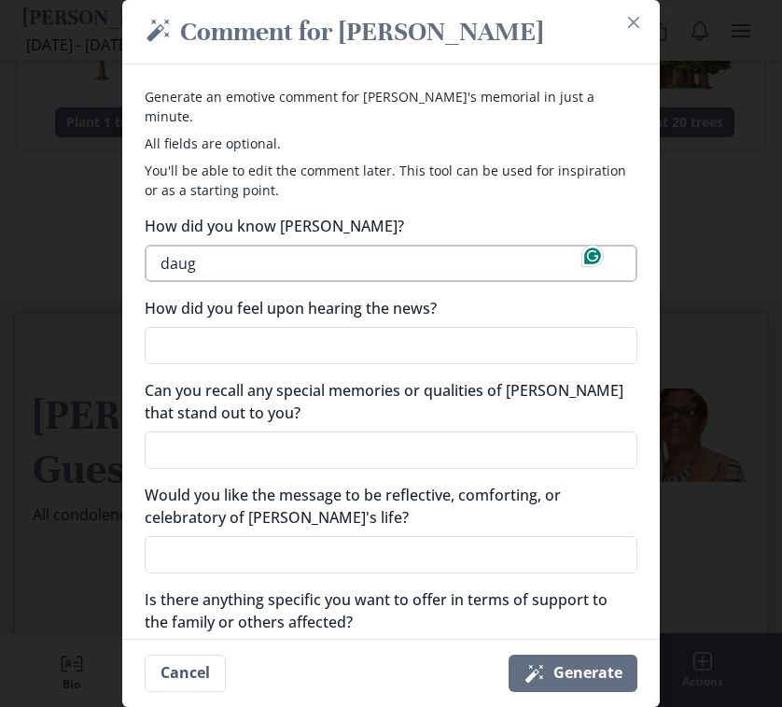
type textarea "x"
type textarea "daught"
type textarea "x"
type textarea "daughte"
type textarea "x"
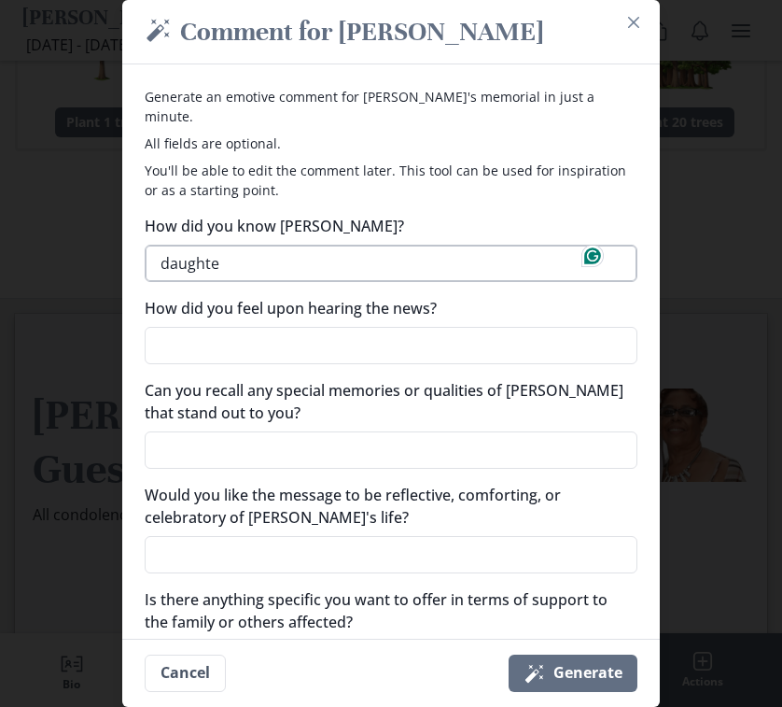
type textarea "daughter"
type textarea "x"
type textarea "daughter"
type textarea "x"
